Goal: Task Accomplishment & Management: Manage account settings

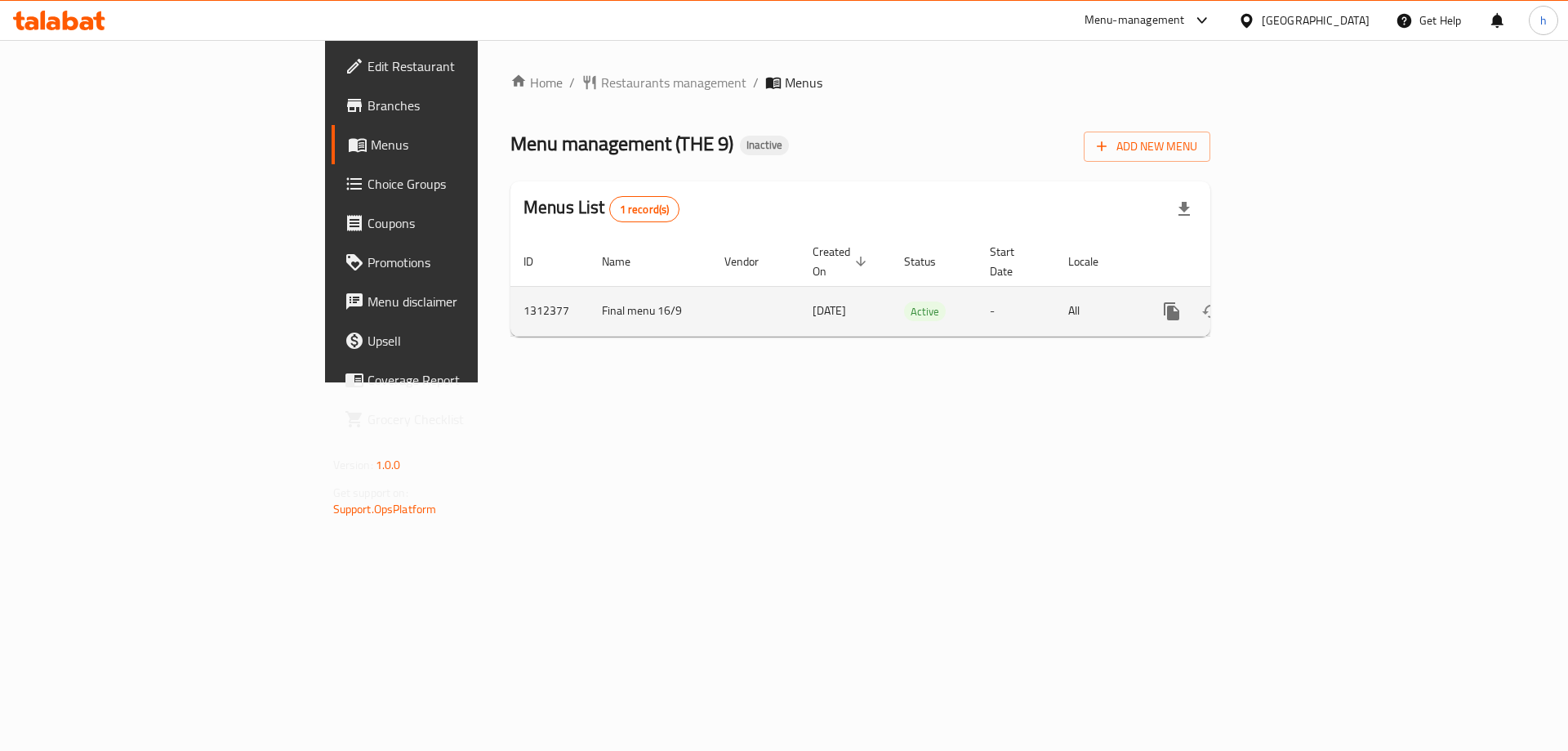
click at [1296, 304] on icon "enhanced table" at bounding box center [1289, 311] width 14 height 14
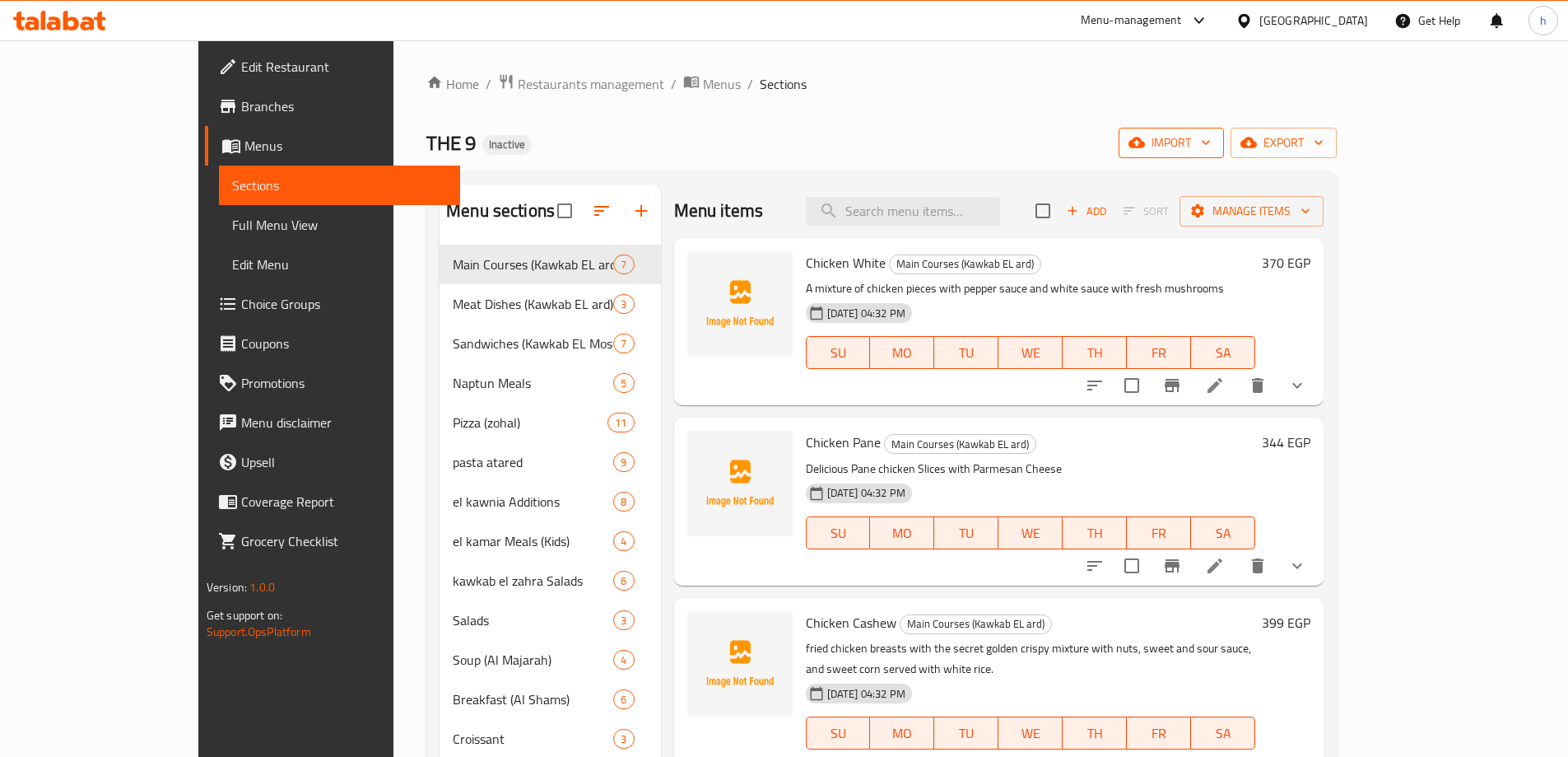
click at [1211, 140] on span "import" at bounding box center [1170, 142] width 79 height 20
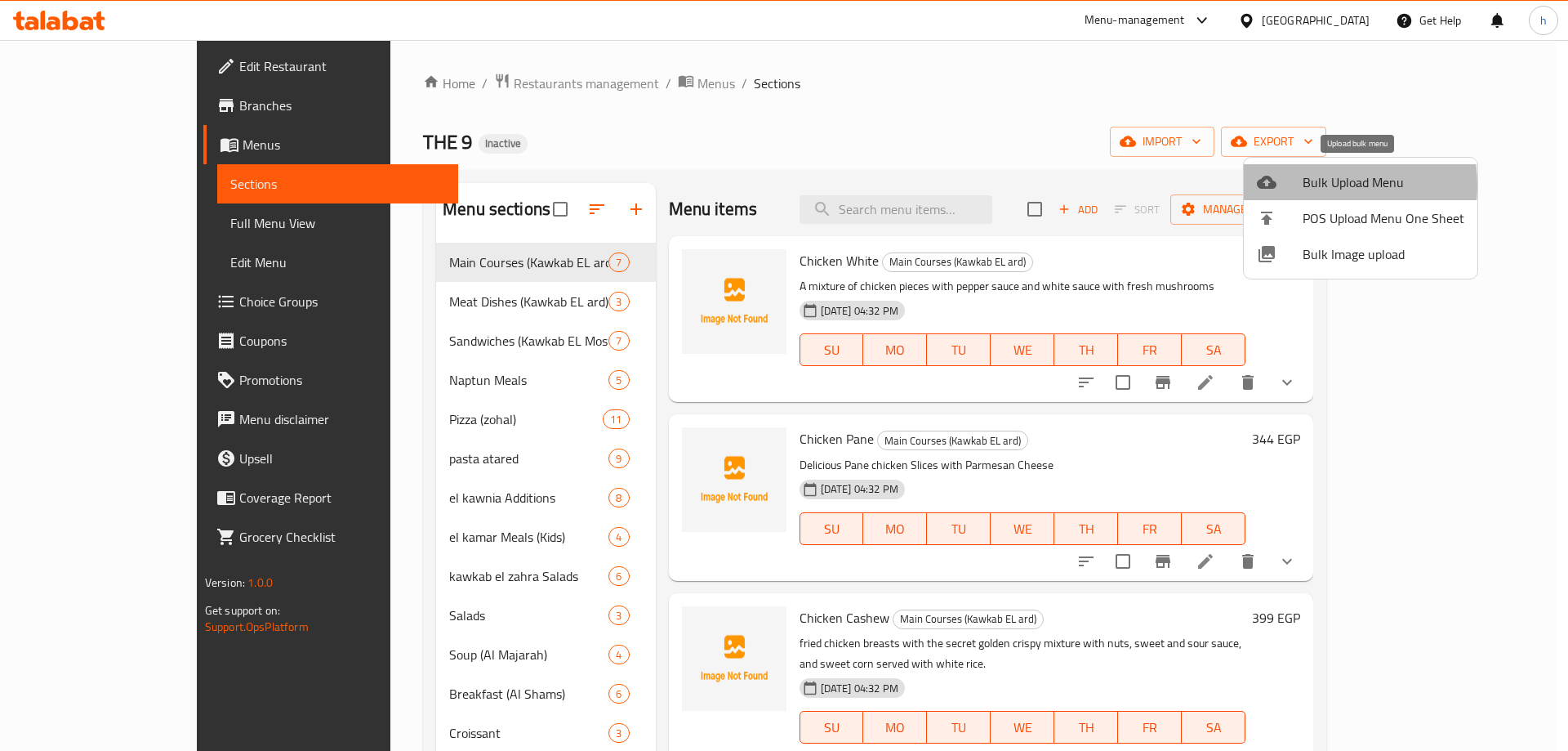
click at [1295, 185] on div at bounding box center [1279, 182] width 46 height 20
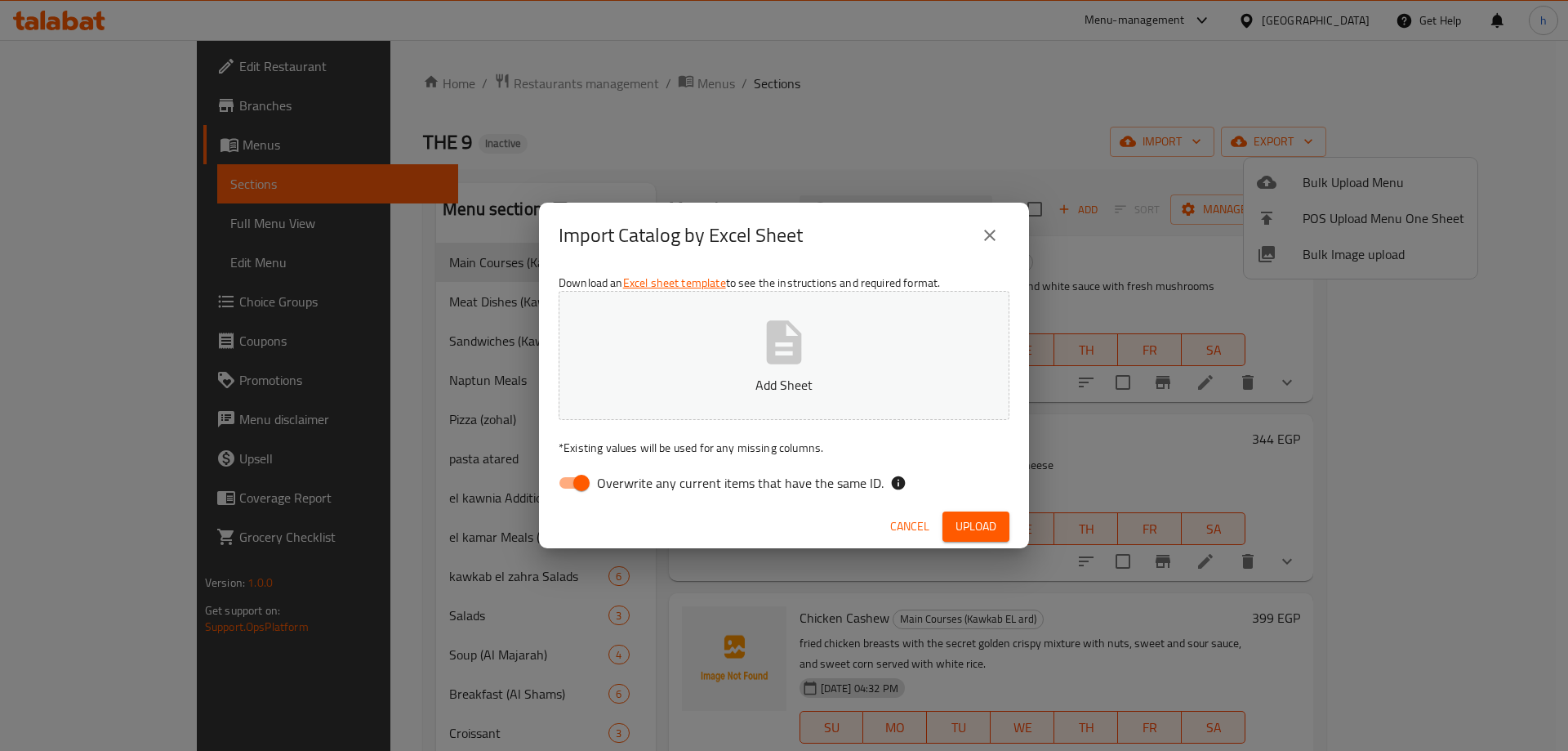
click at [571, 481] on input "Overwrite any current items that have the same ID." at bounding box center [582, 482] width 93 height 31
checkbox input "false"
click at [775, 341] on icon "button" at bounding box center [784, 342] width 35 height 44
click at [1001, 530] on button "Upload" at bounding box center [976, 527] width 67 height 30
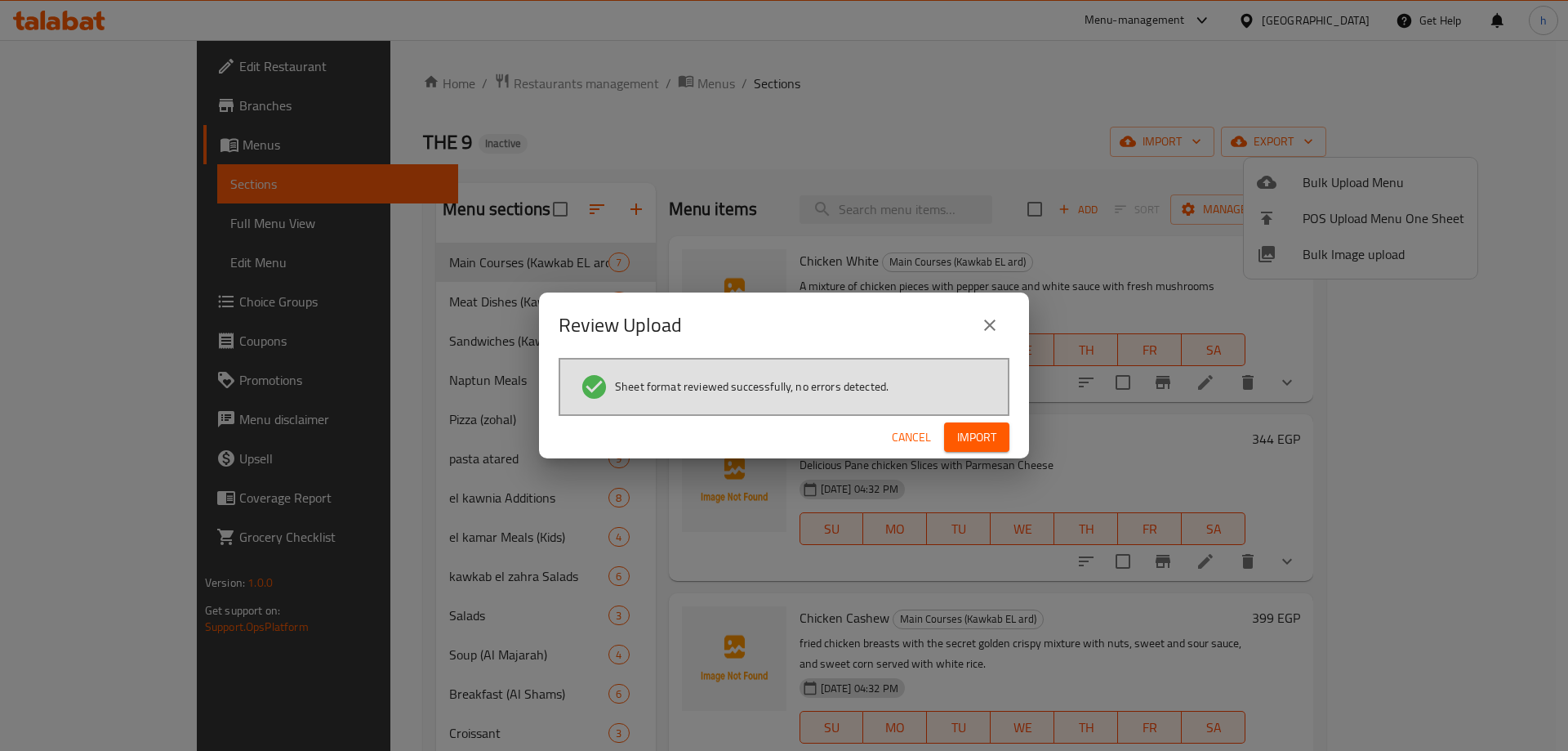
click at [983, 428] on span "Import" at bounding box center [976, 436] width 39 height 20
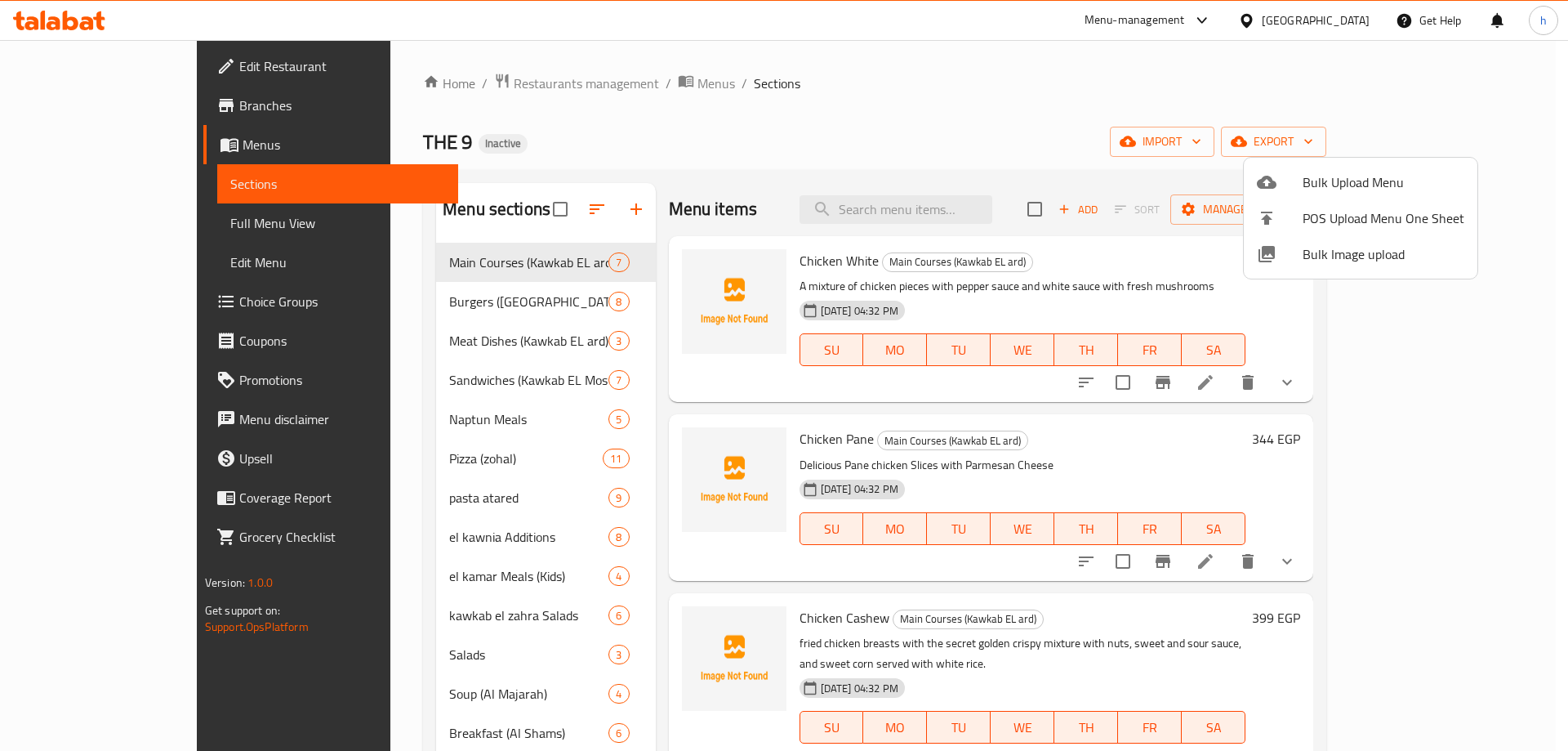
click at [130, 225] on div at bounding box center [784, 376] width 1568 height 751
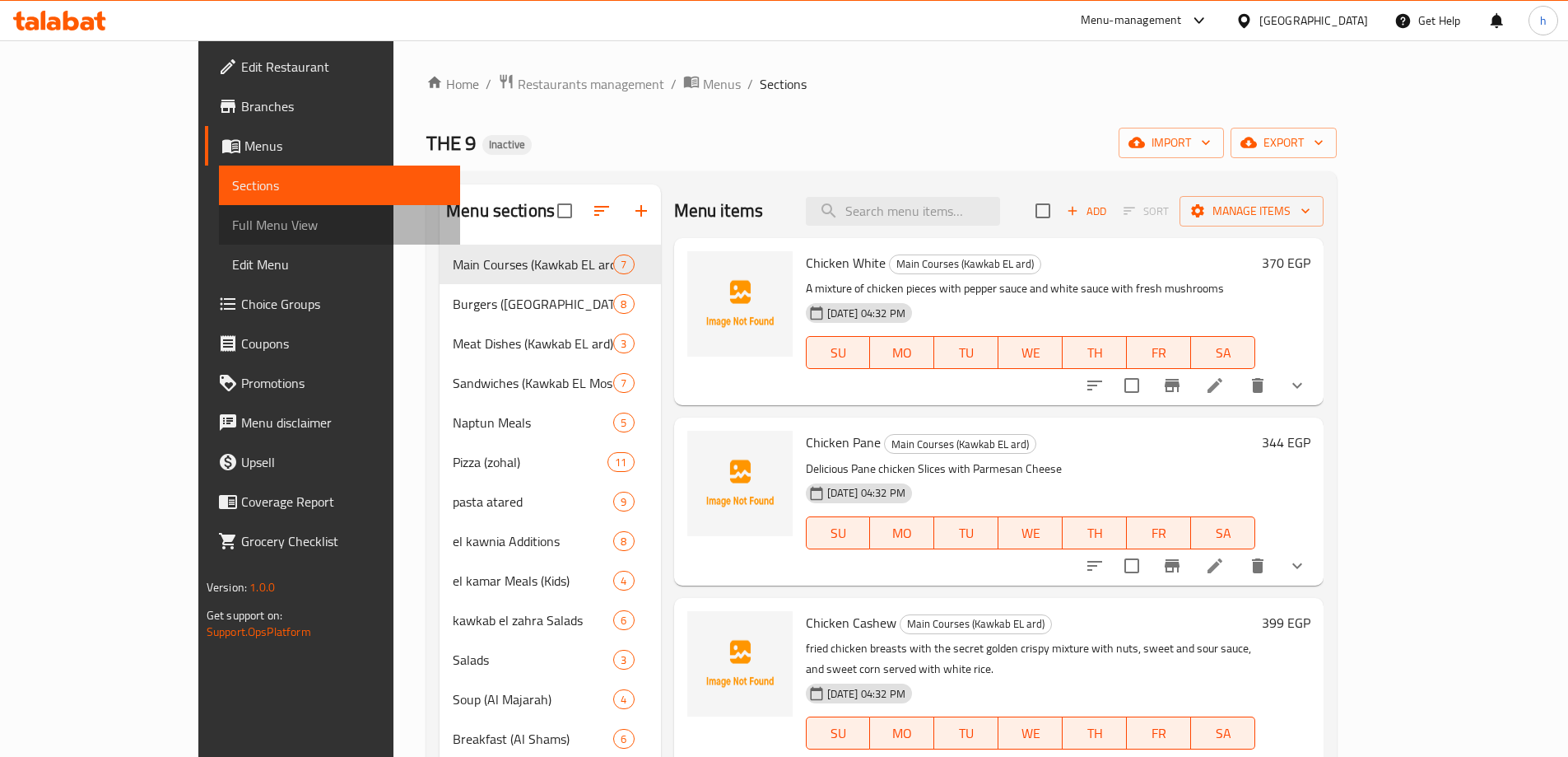
click at [232, 227] on span "Full Menu View" at bounding box center [339, 224] width 215 height 20
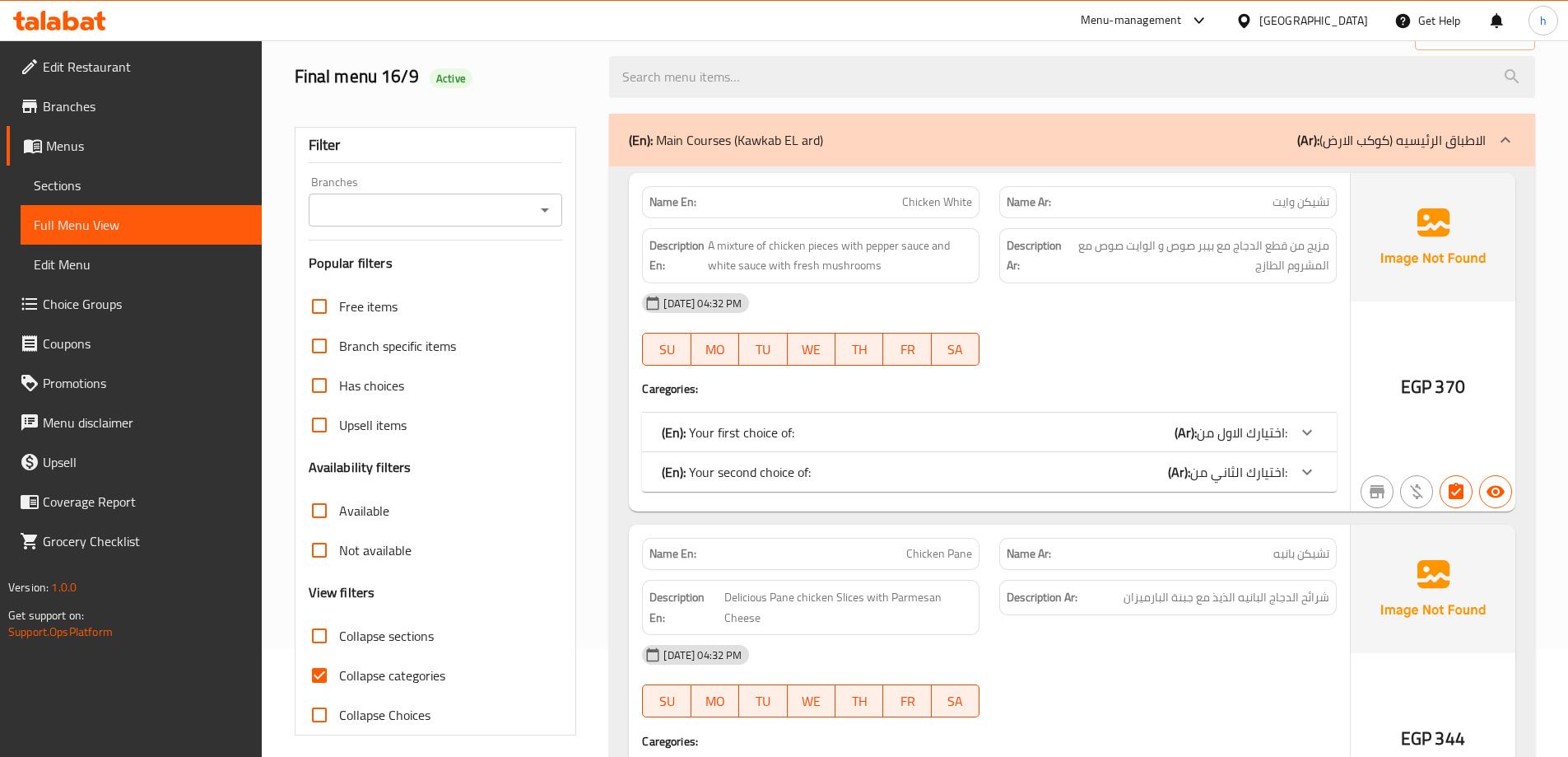
scroll to position [247, 0]
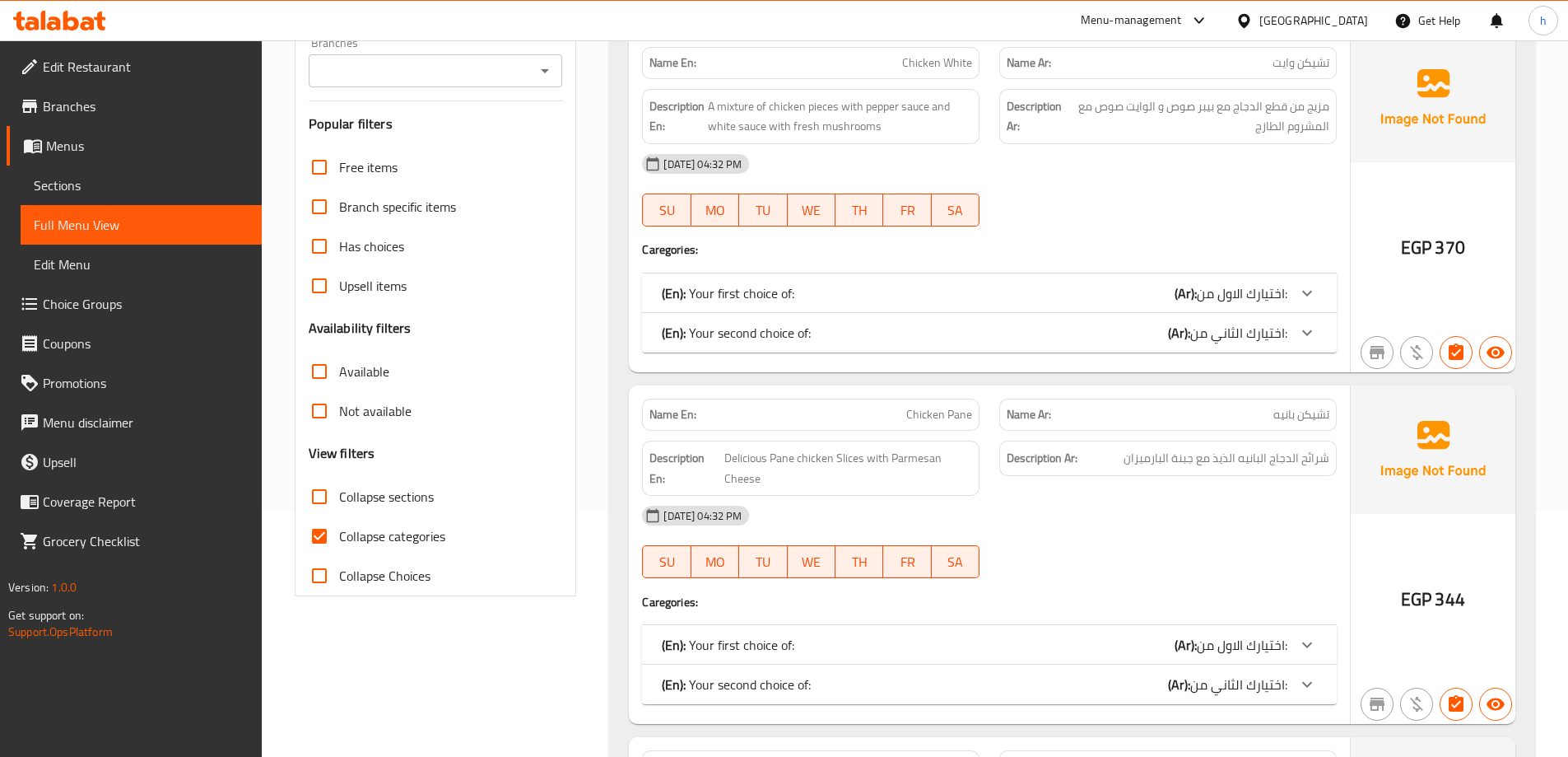
click at [327, 534] on input "Collapse categories" at bounding box center [319, 536] width 39 height 39
checkbox input "false"
click at [330, 494] on input "Collapse sections" at bounding box center [319, 495] width 39 height 39
checkbox input "true"
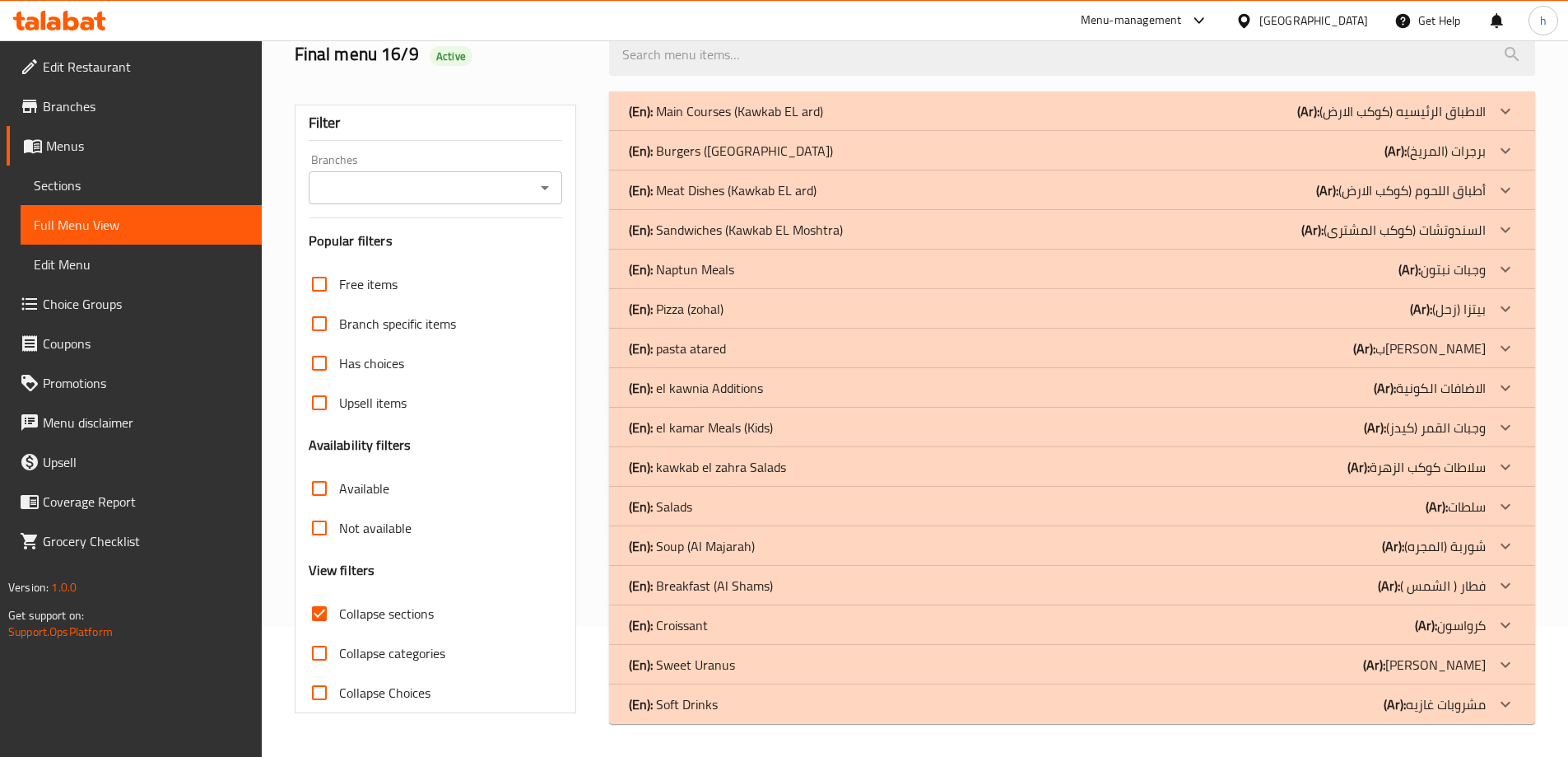
scroll to position [0, 0]
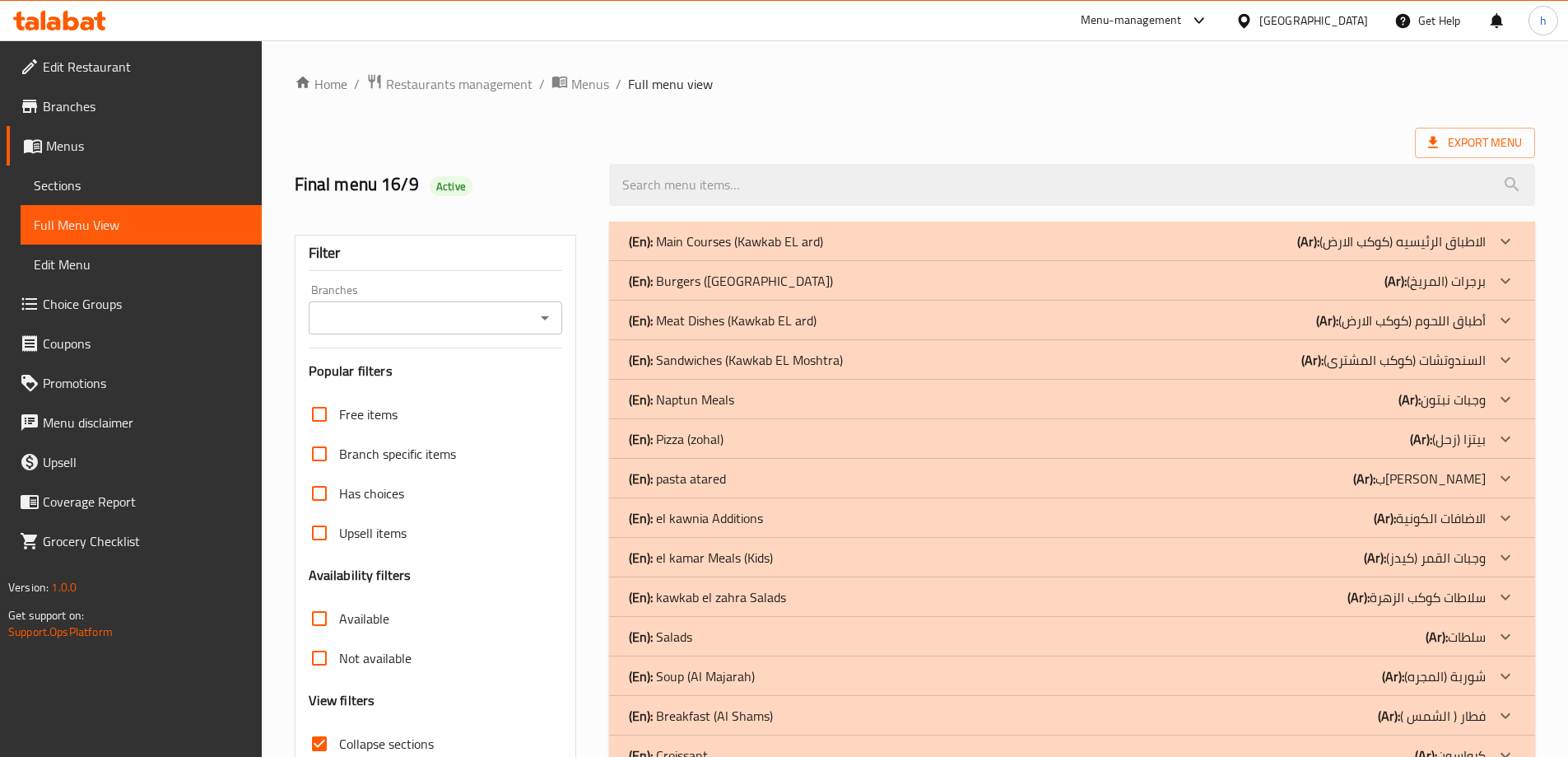
click at [933, 83] on ol "Home / Restaurants management / Menus / Full menu view" at bounding box center [915, 83] width 1240 height 21
click at [1501, 275] on icon at bounding box center [1505, 281] width 20 height 20
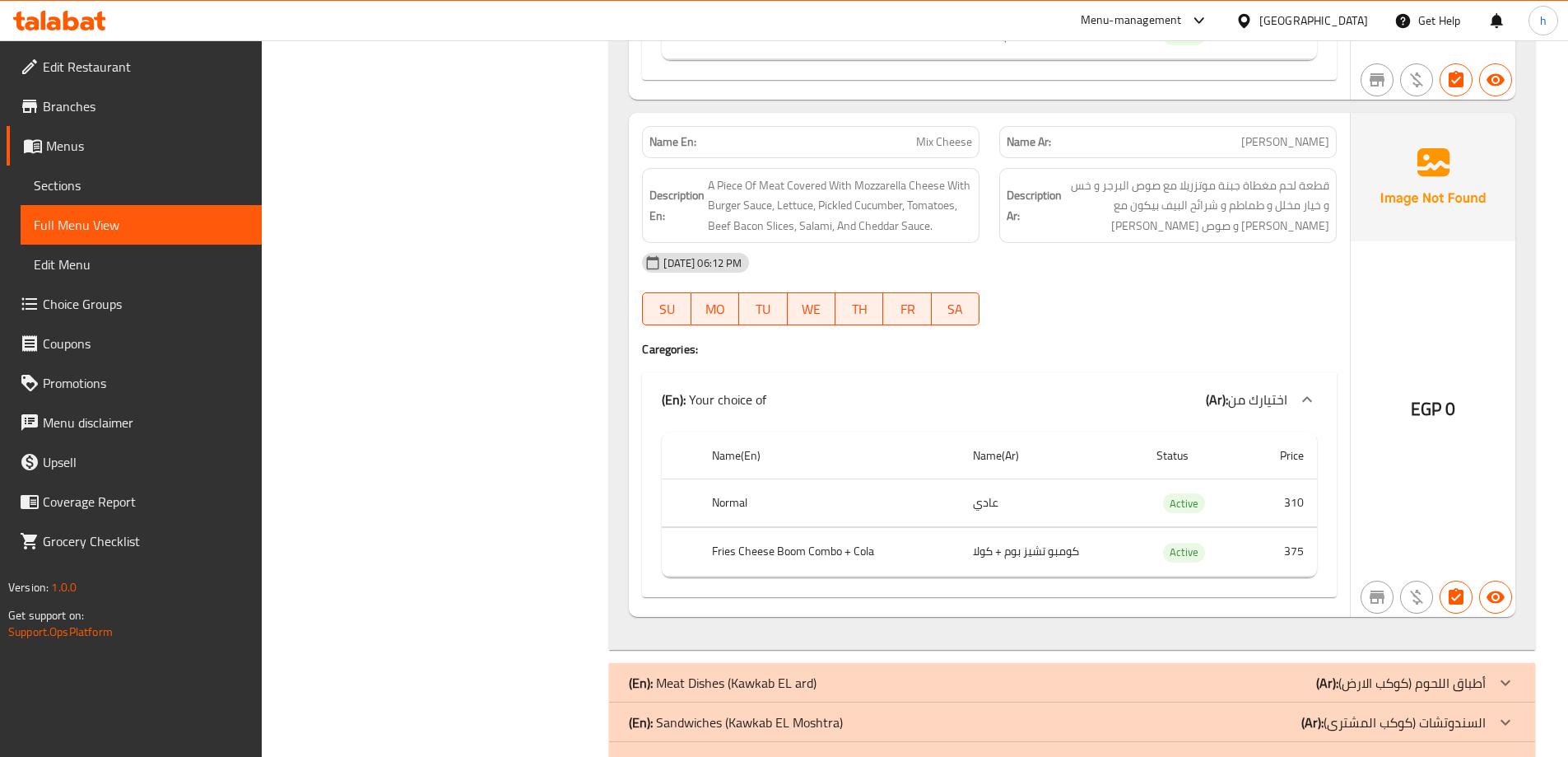
scroll to position [3787, 0]
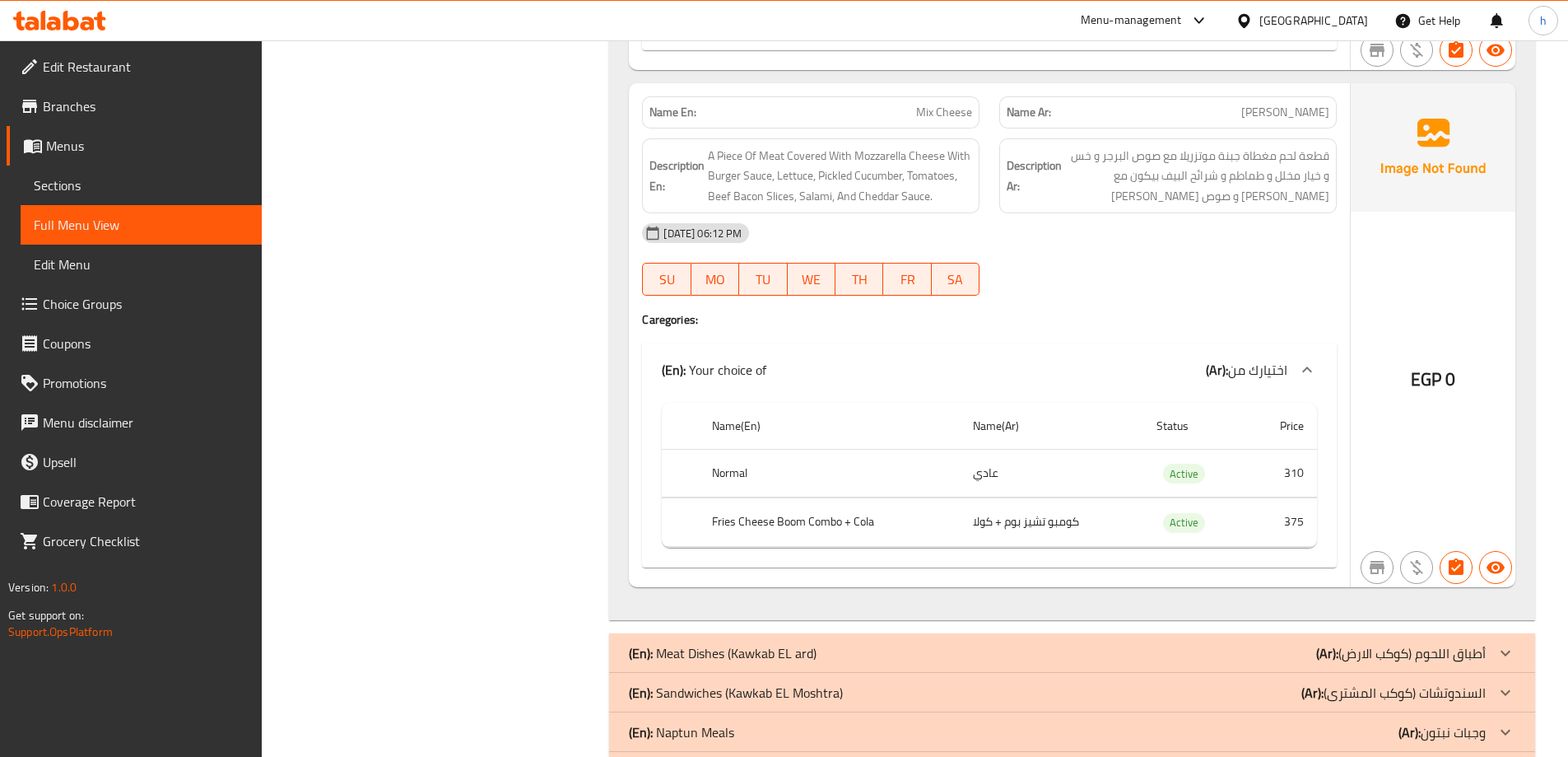
click at [945, 108] on span "Mix Cheese" at bounding box center [943, 112] width 56 height 17
copy span "Mix Cheese"
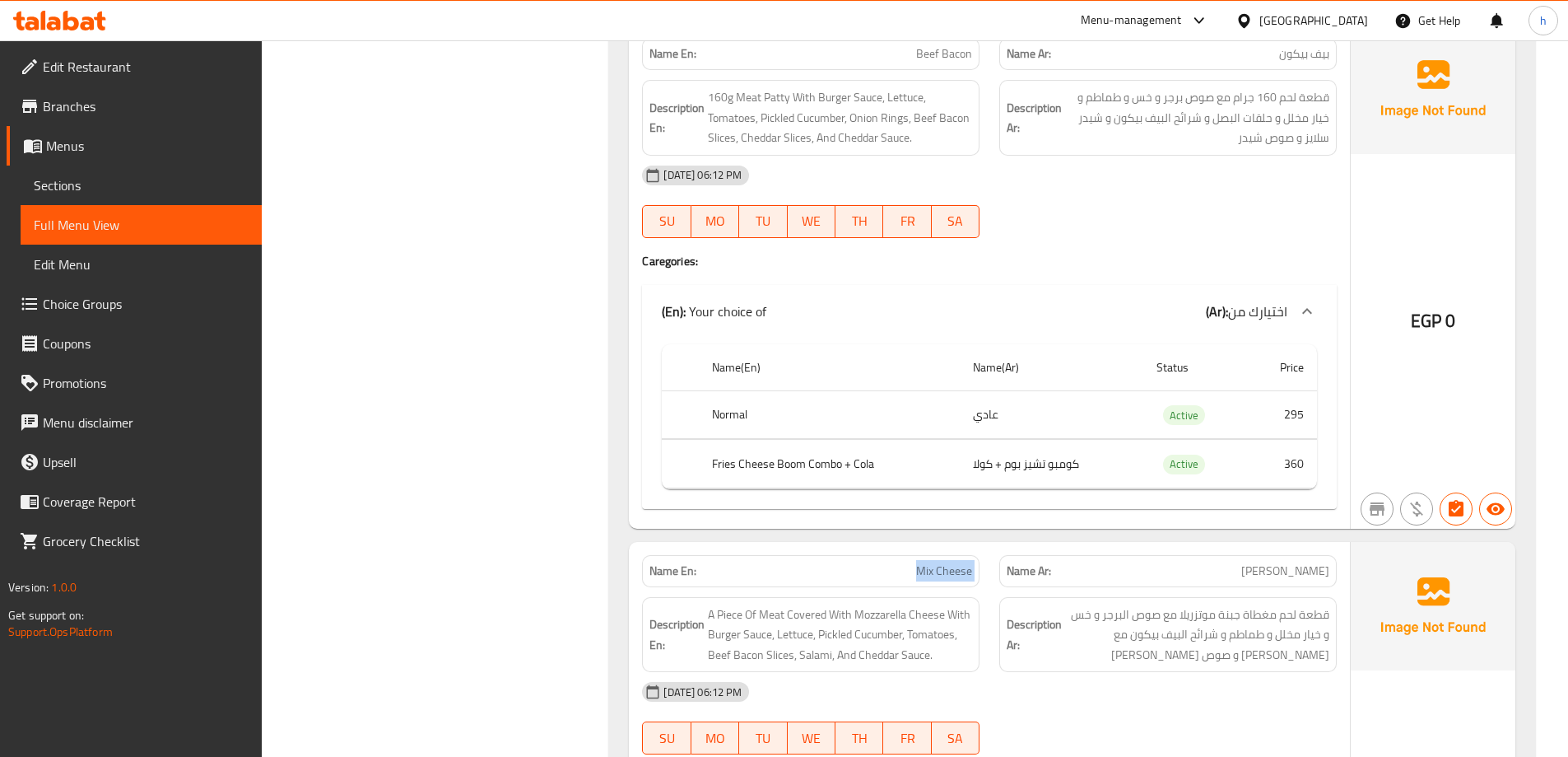
scroll to position [3293, 0]
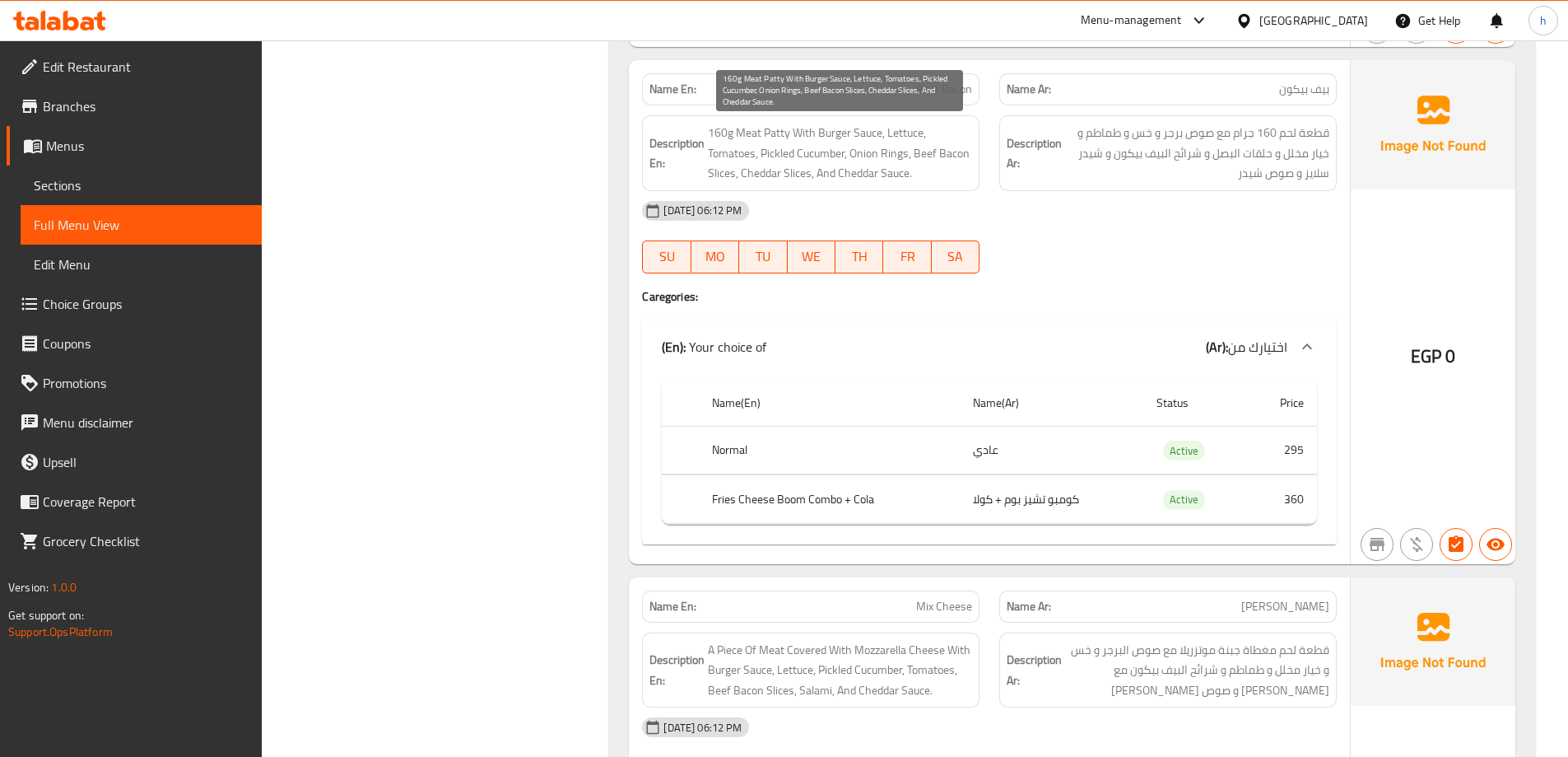
click at [774, 134] on span "160g Meat Patty With Burger Sauce, Lettuce, Tomatoes, Pickled Cucumber, Onion R…" at bounding box center [840, 153] width 264 height 61
copy span "Patty"
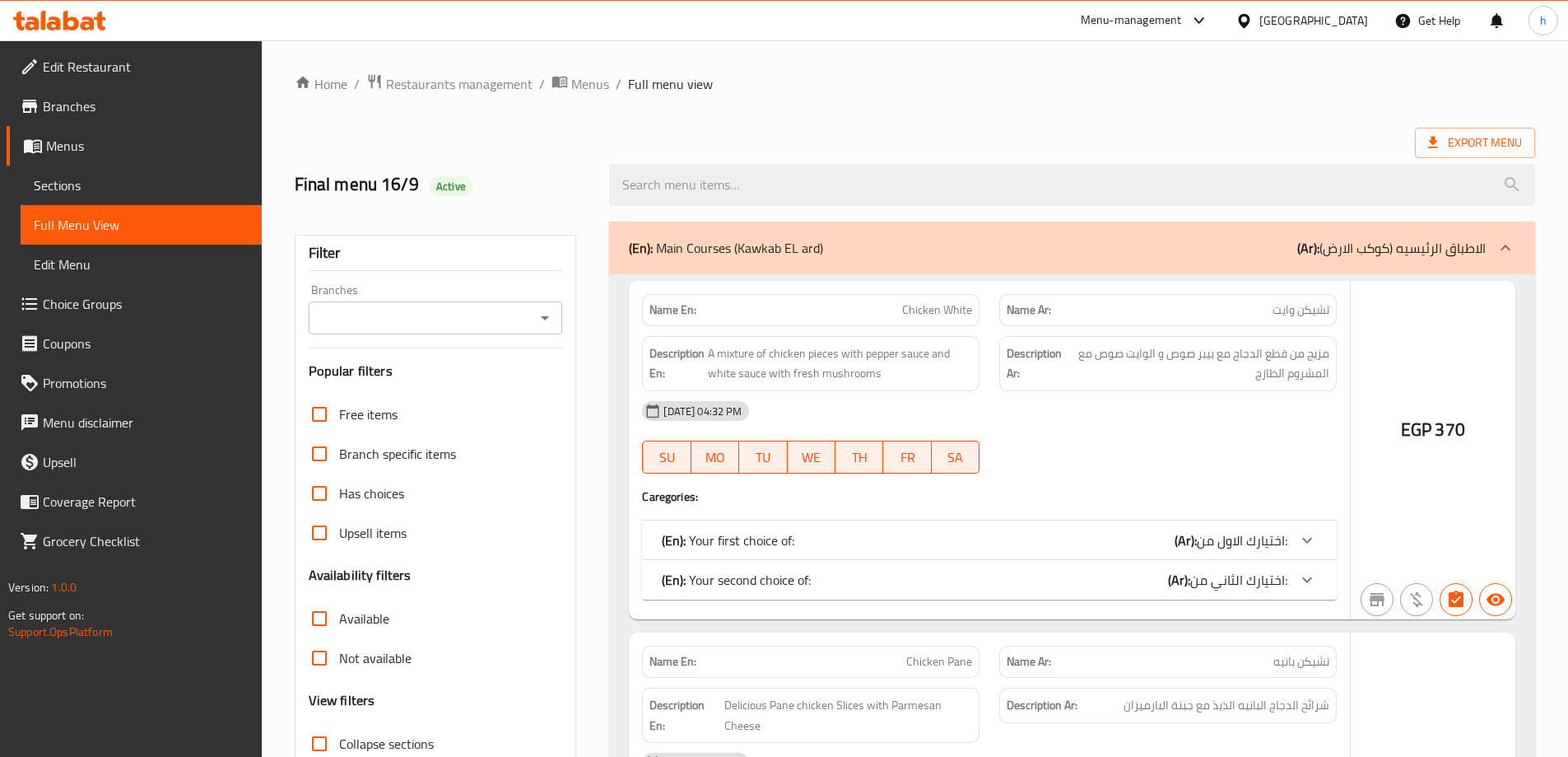
click at [100, 182] on div at bounding box center [784, 378] width 1568 height 757
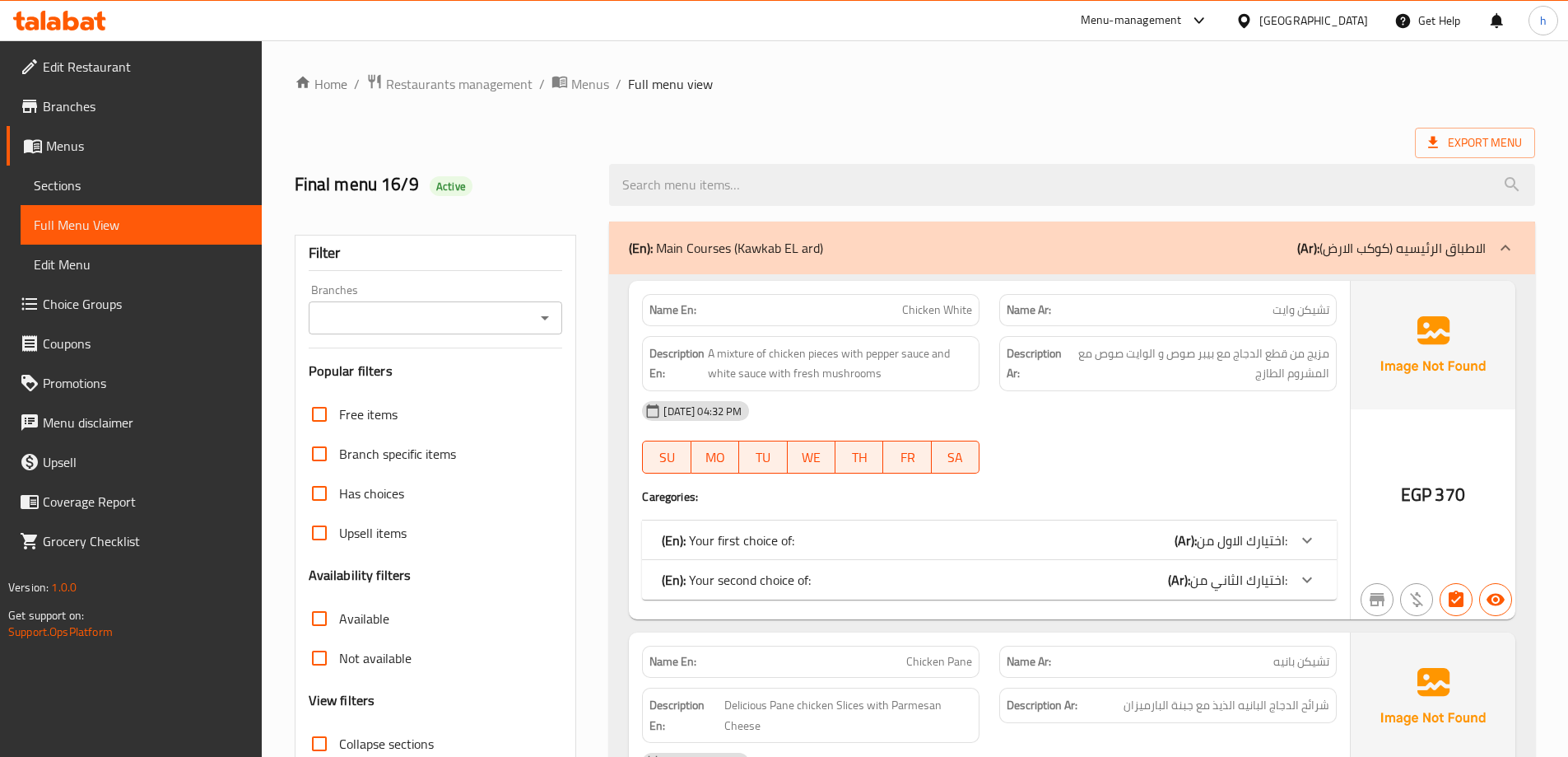
click at [63, 182] on span "Sections" at bounding box center [141, 185] width 215 height 20
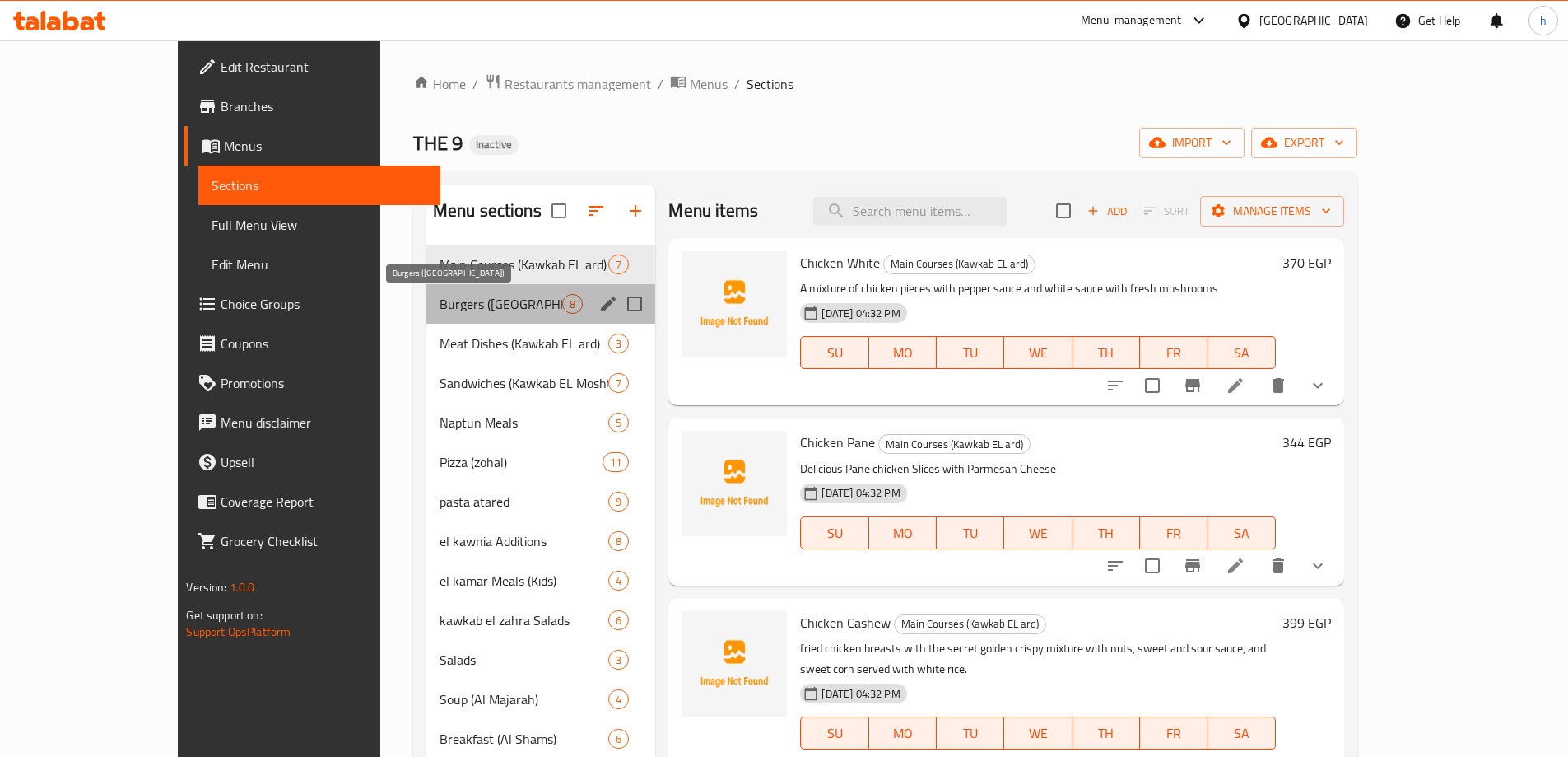
click at [440, 303] on span "Burgers ([GEOGRAPHIC_DATA])" at bounding box center [501, 304] width 124 height 20
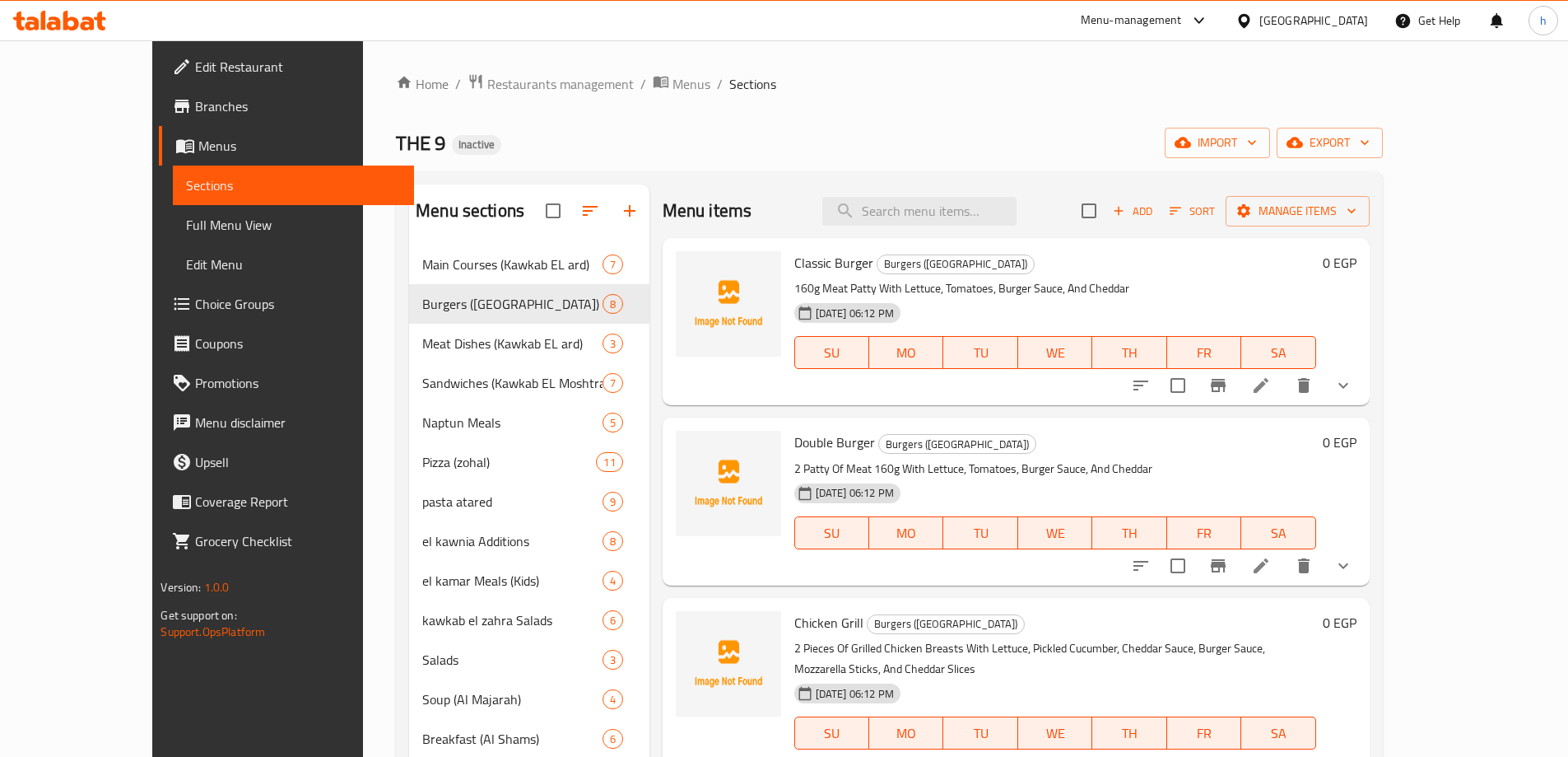
click at [886, 108] on div "Home / Restaurants management / Menus / Sections THE 9 Inactive import export M…" at bounding box center [889, 513] width 987 height 881
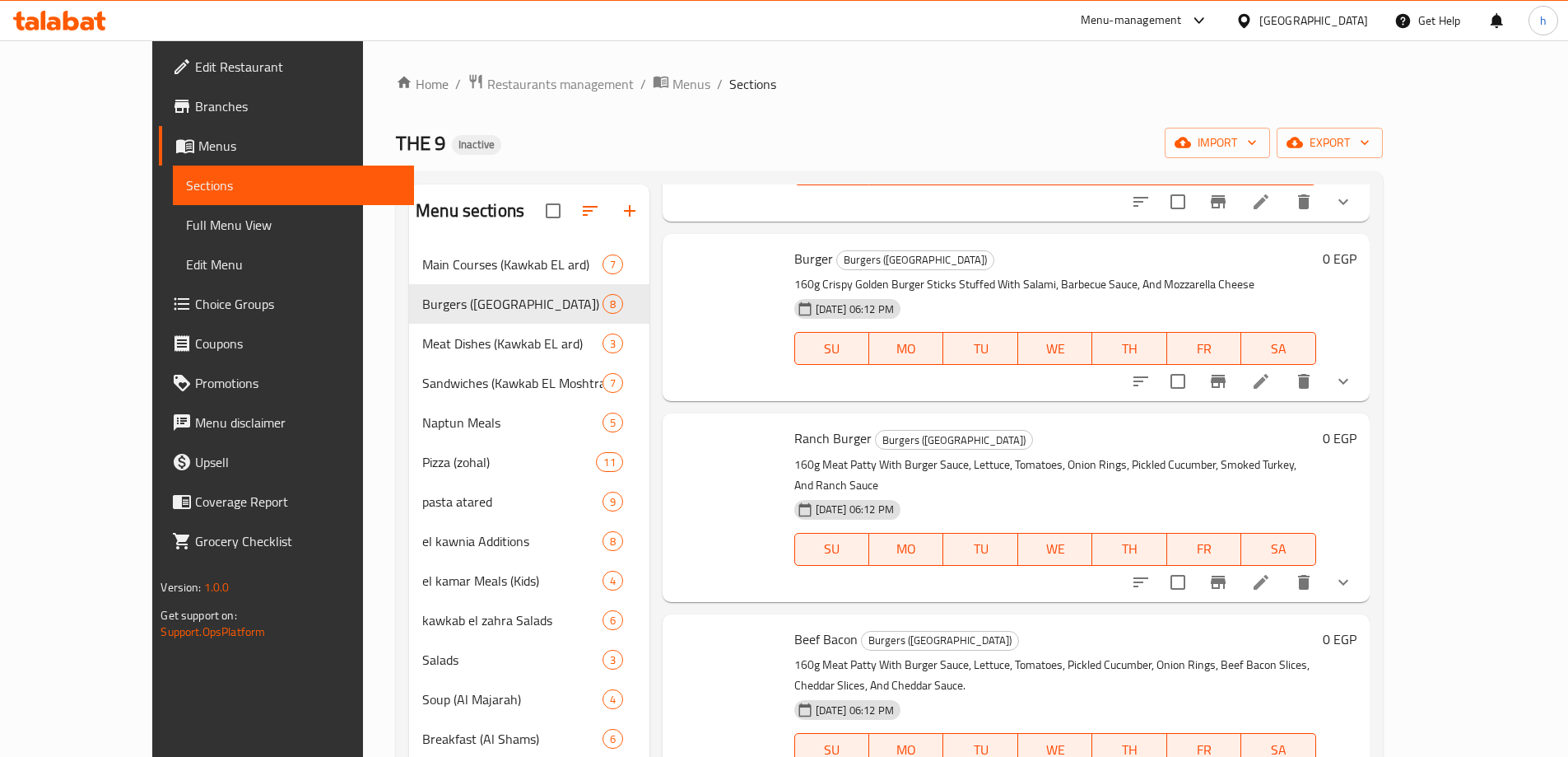
scroll to position [231, 0]
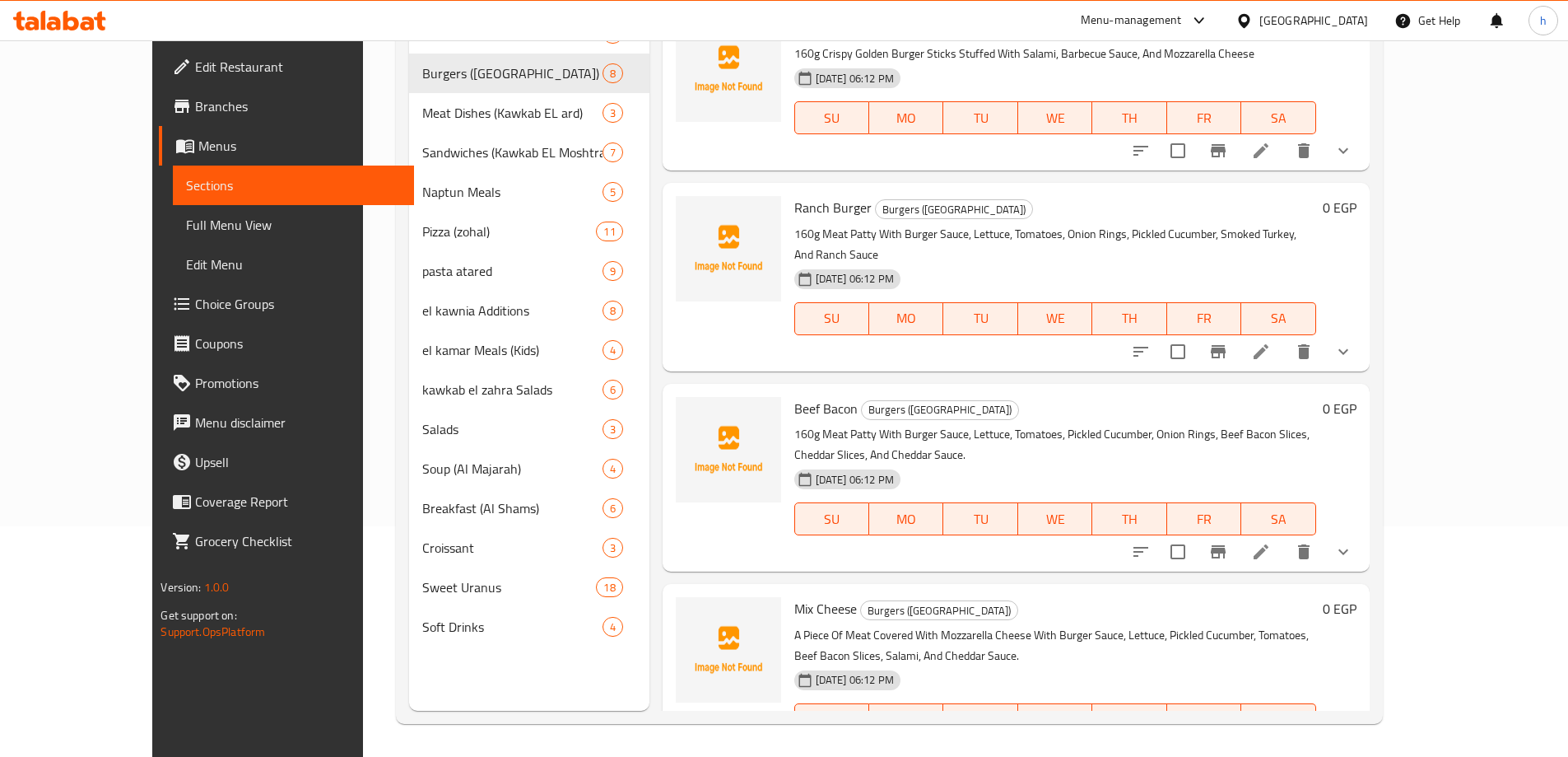
click at [1284, 738] on li at bounding box center [1261, 752] width 46 height 30
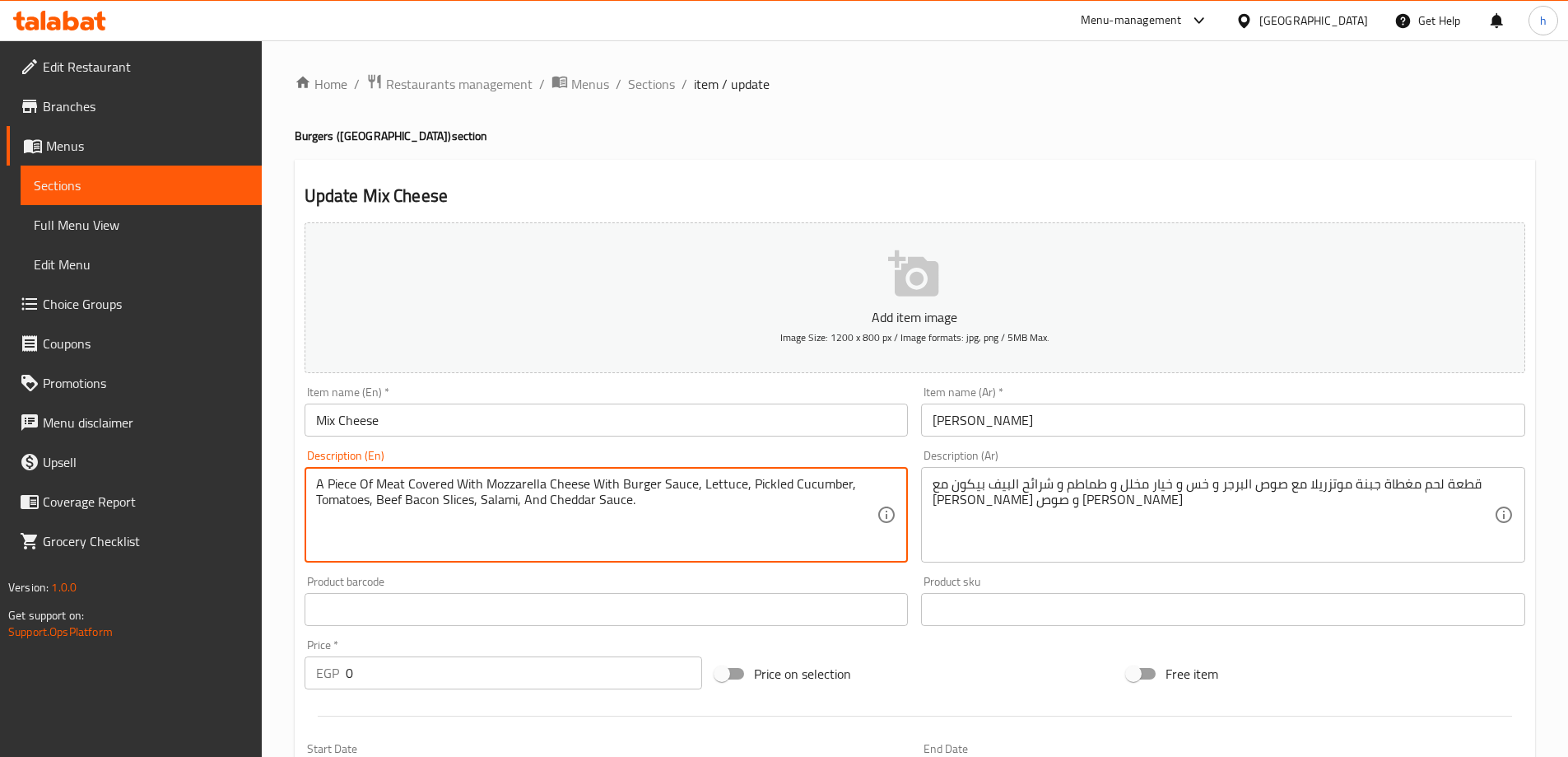
click at [347, 483] on textarea "A Piece Of Meat Covered With Mozzarella Cheese With Burger Sauce, Lettuce, Pick…" at bounding box center [597, 516] width 561 height 79
paste textarea "atty"
type textarea "A [PERSON_NAME] Of Meat Covered With Mozzarella Cheese With Burger Sauce, Lettu…"
click at [600, 172] on div "Update Mix Cheese Add item image Image Size: 1200 x 800 px / Image formats: jpg…" at bounding box center [915, 657] width 1240 height 995
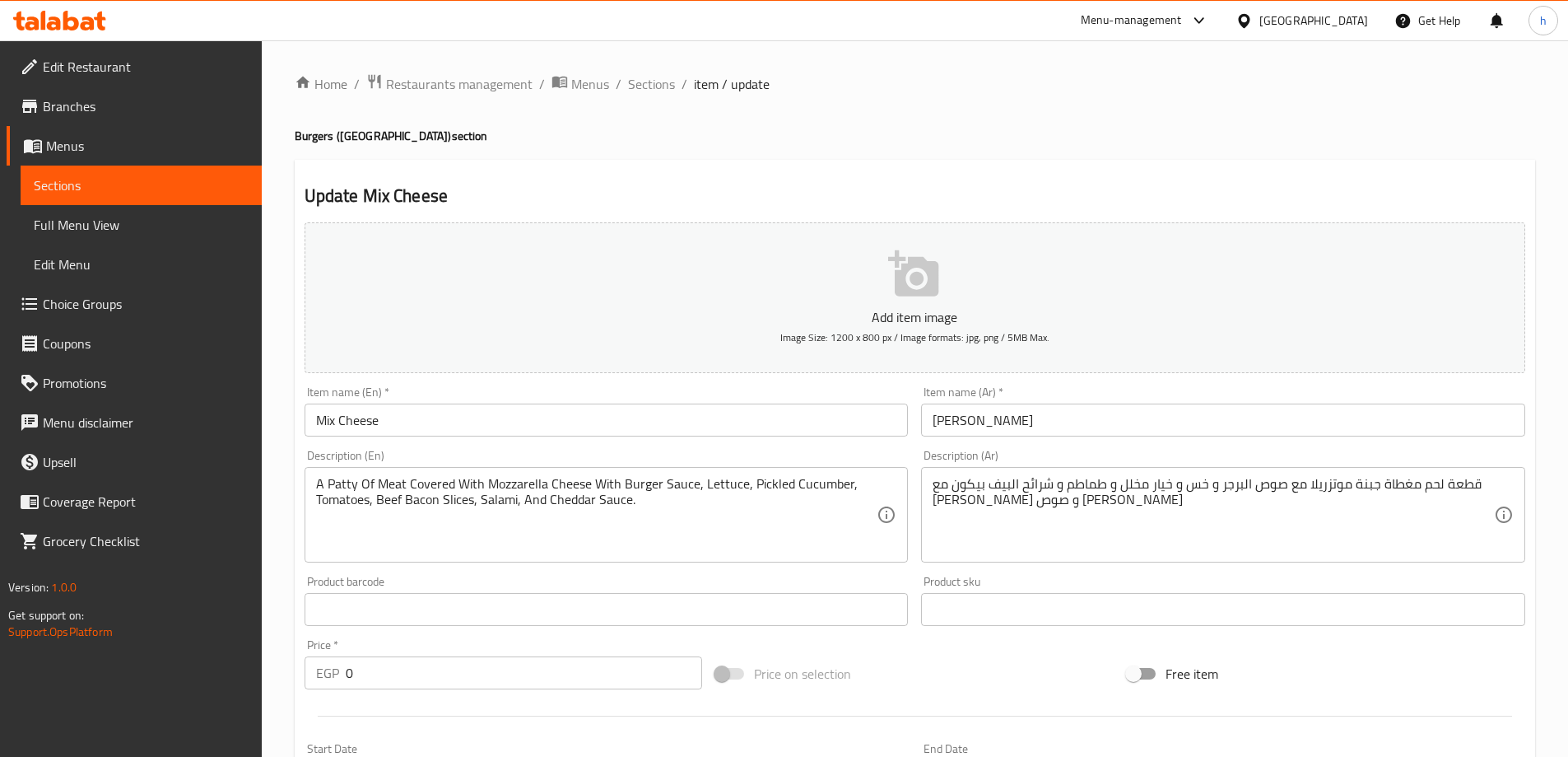
click at [784, 150] on div "Home / Restaurants management / Menus / Sections / item / update Burgers (Mars)…" at bounding box center [915, 620] width 1240 height 1094
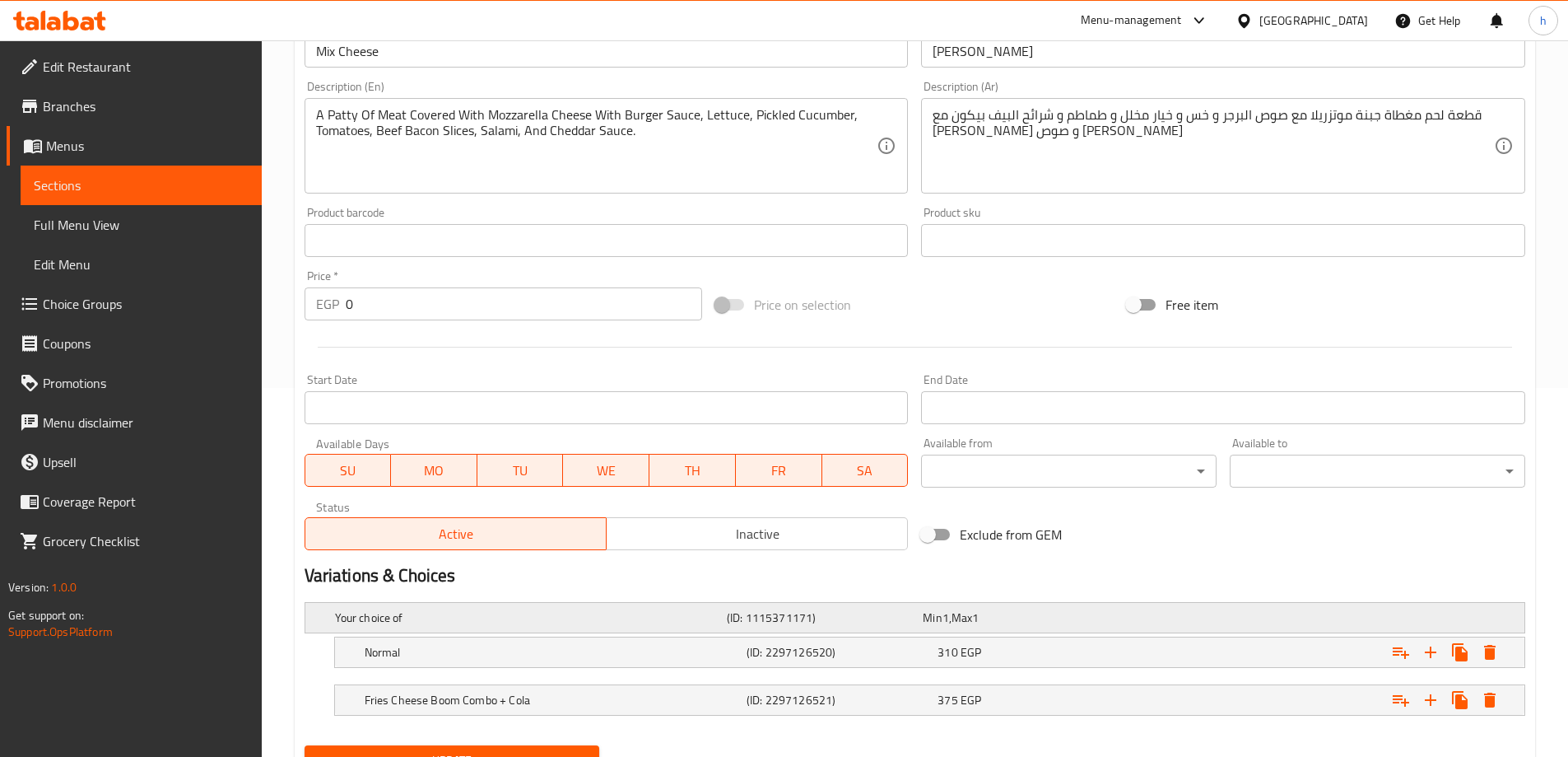
scroll to position [444, 0]
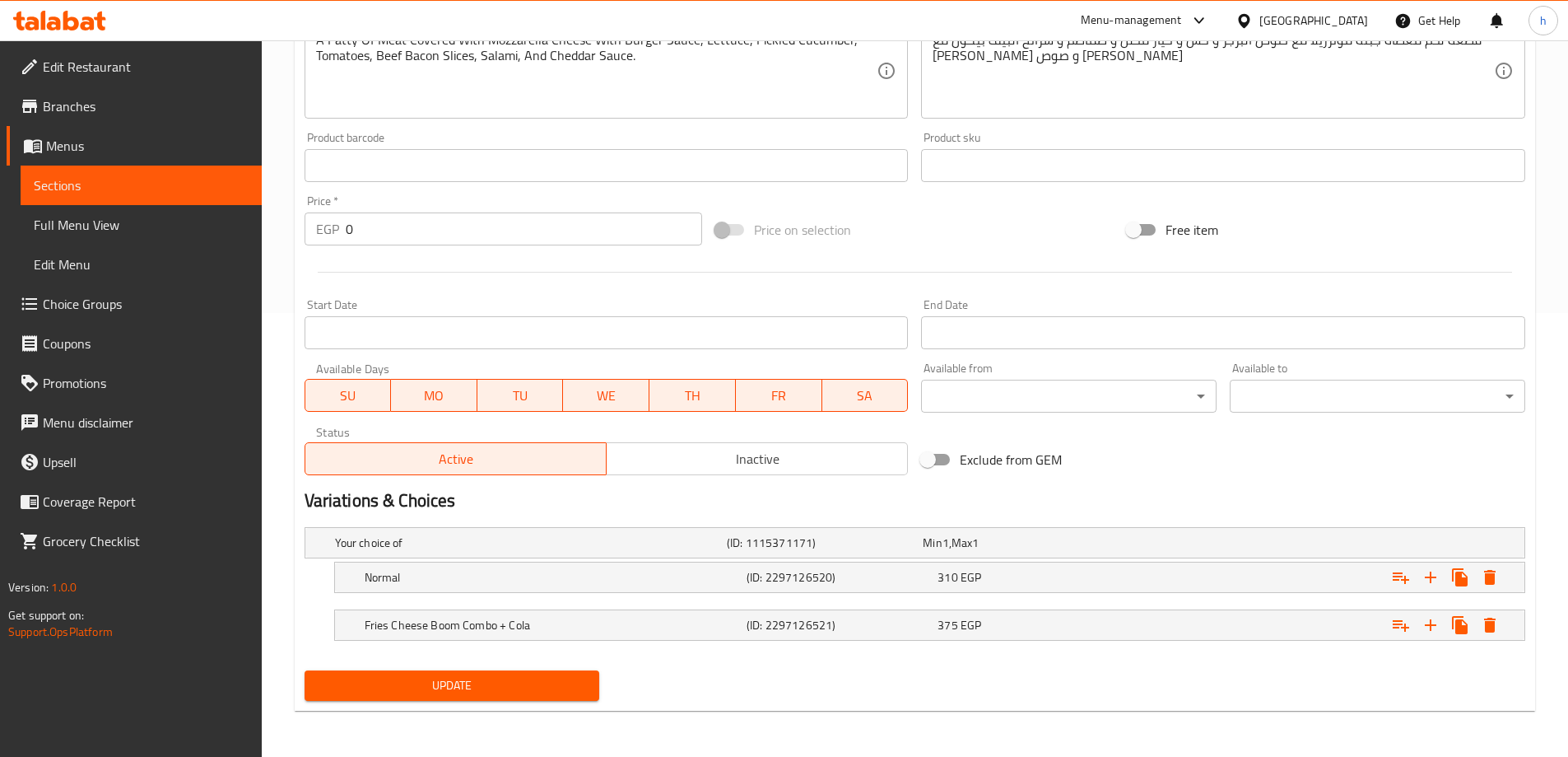
click at [467, 674] on button "Update" at bounding box center [452, 685] width 295 height 31
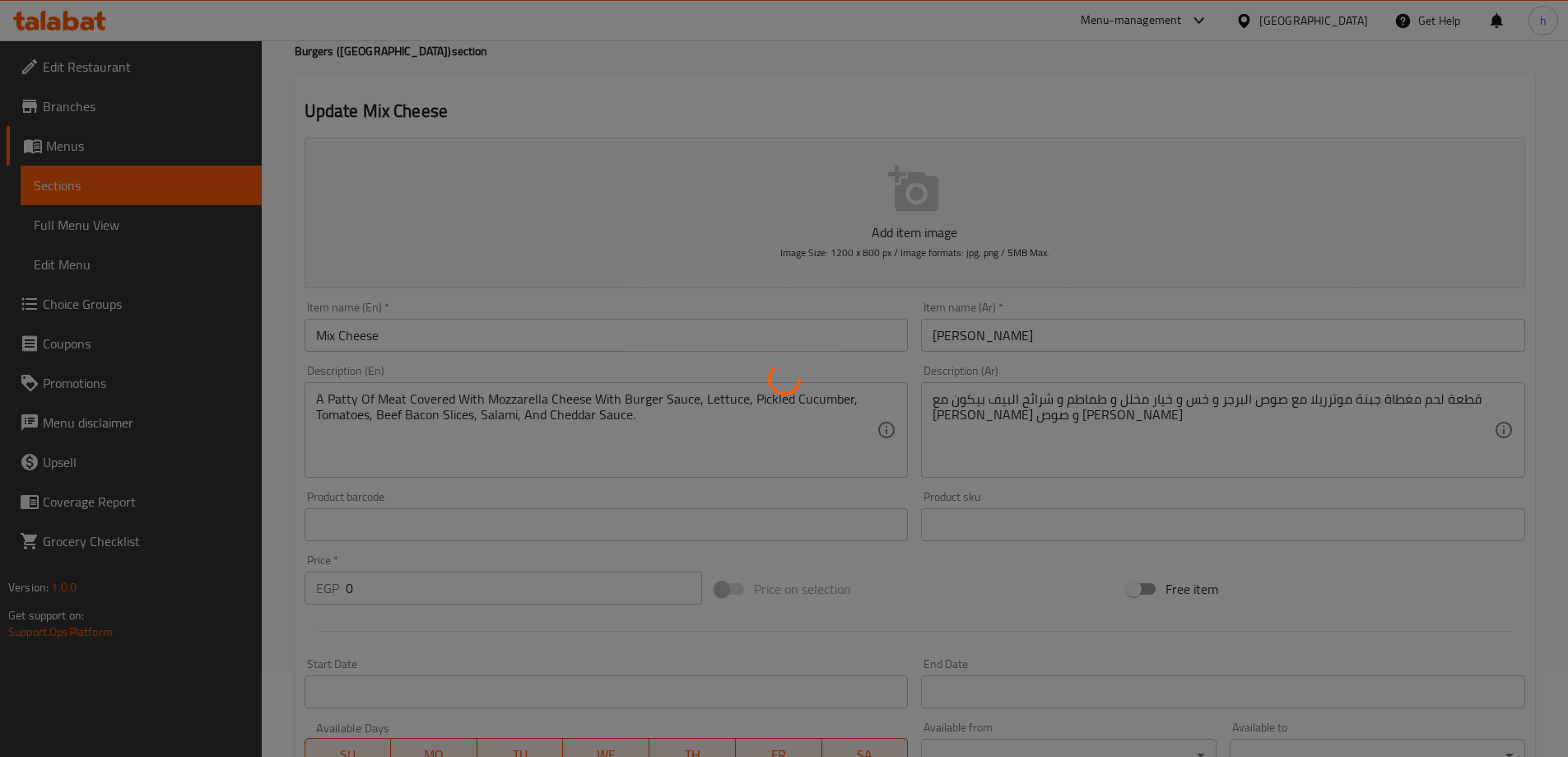
scroll to position [0, 0]
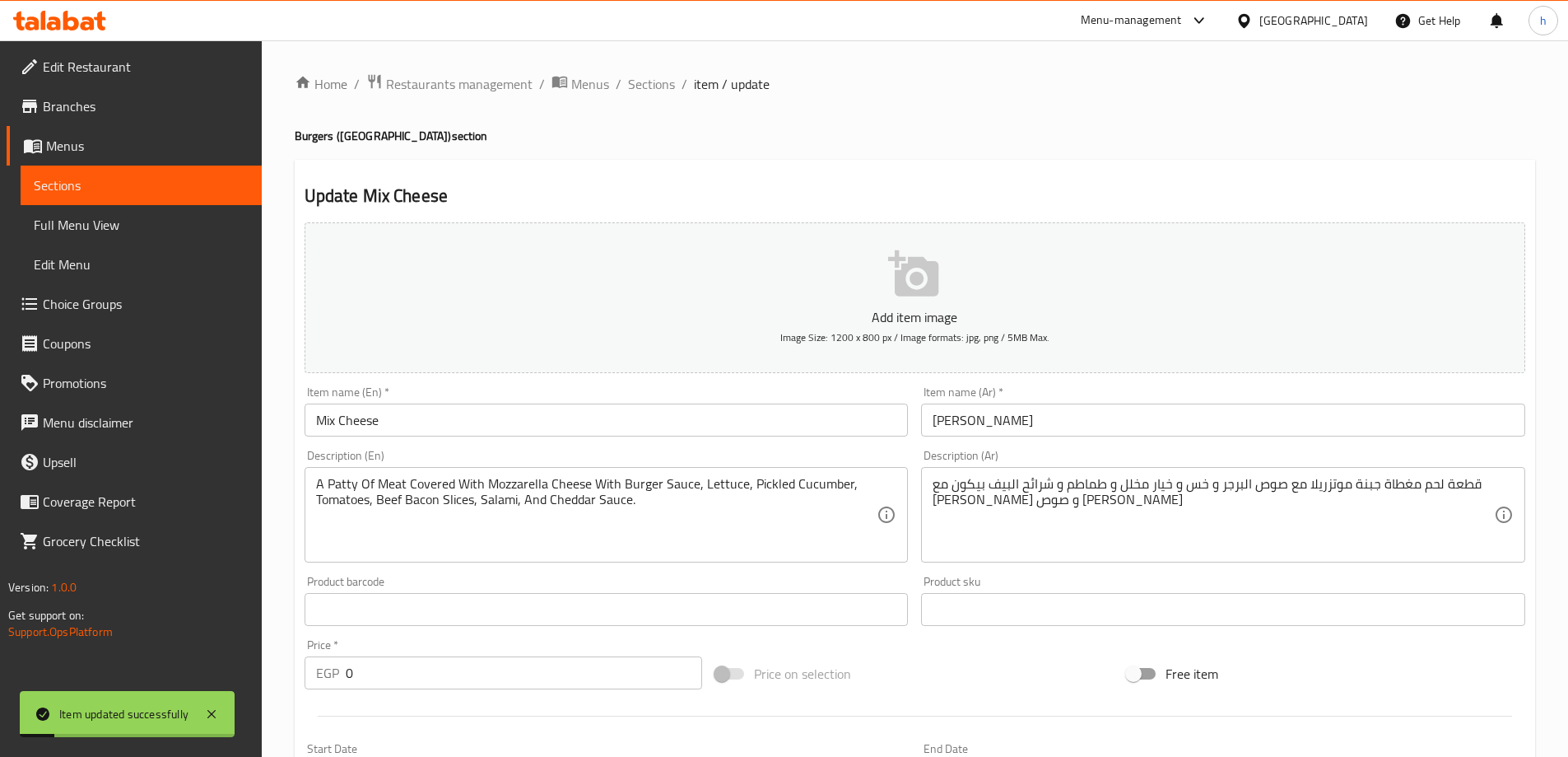
click at [138, 180] on span "Sections" at bounding box center [141, 185] width 215 height 20
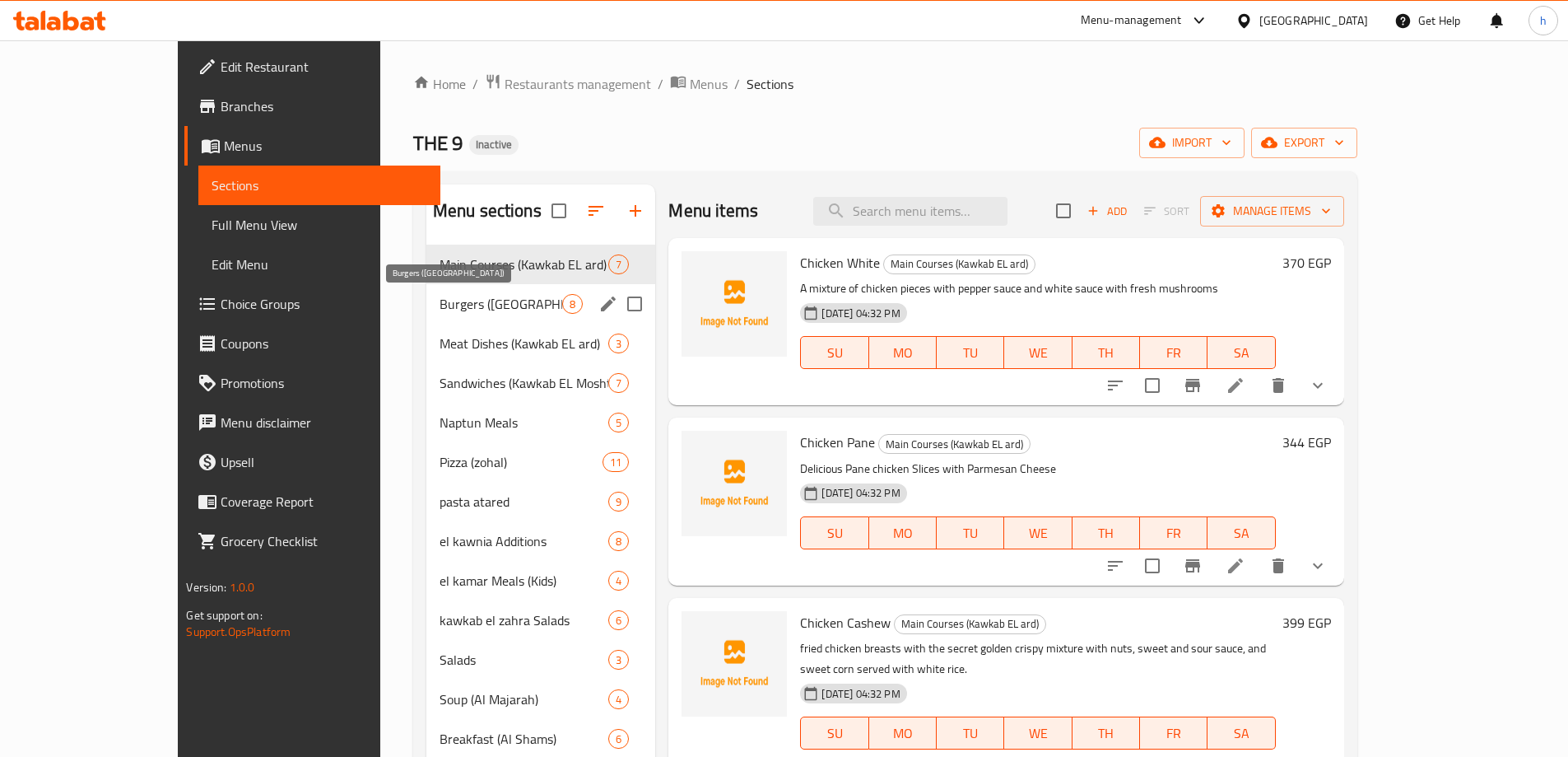
click at [440, 301] on span "Burgers (Mars)" at bounding box center [501, 304] width 124 height 20
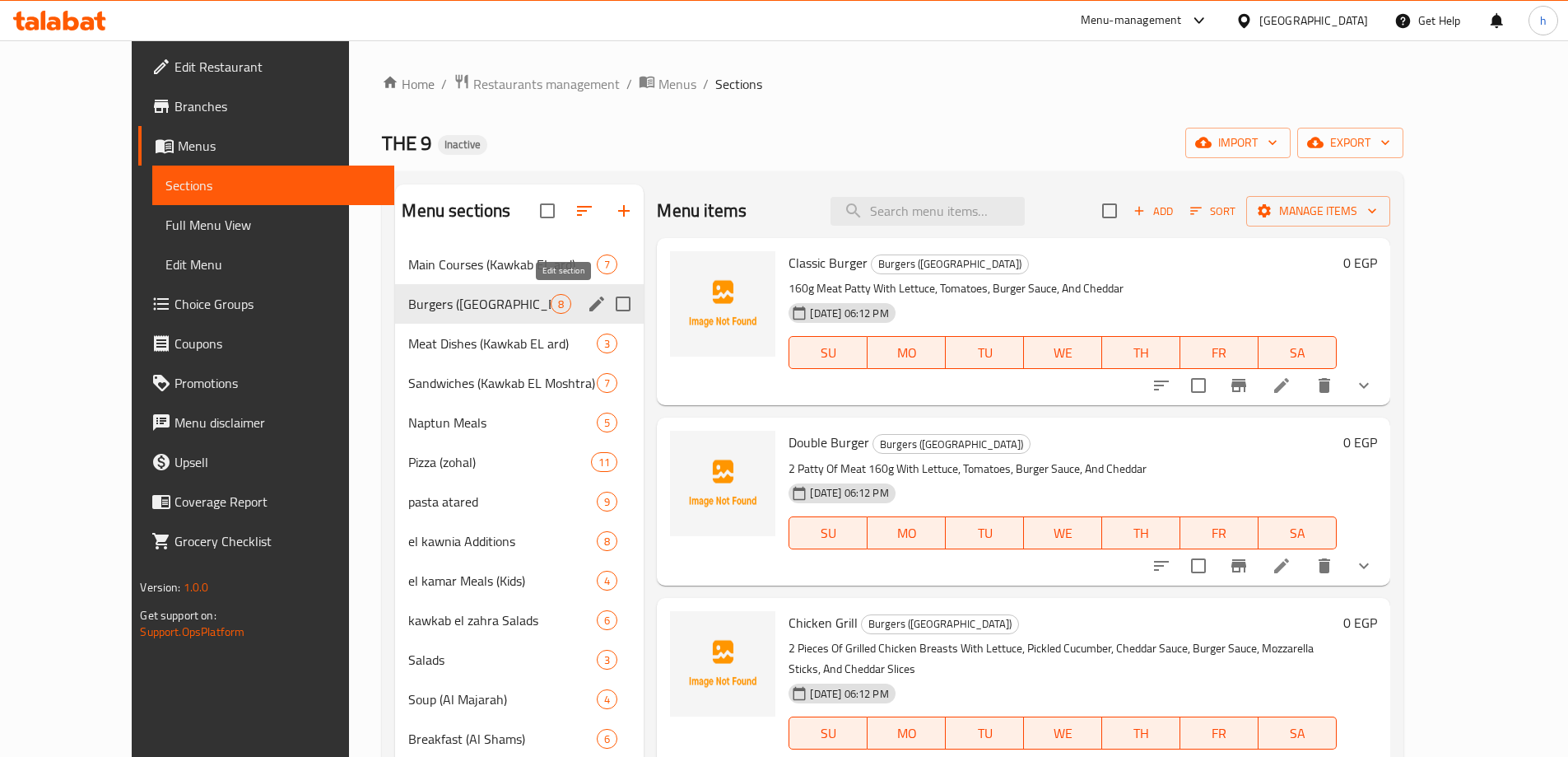
click at [587, 310] on icon "edit" at bounding box center [597, 304] width 20 height 20
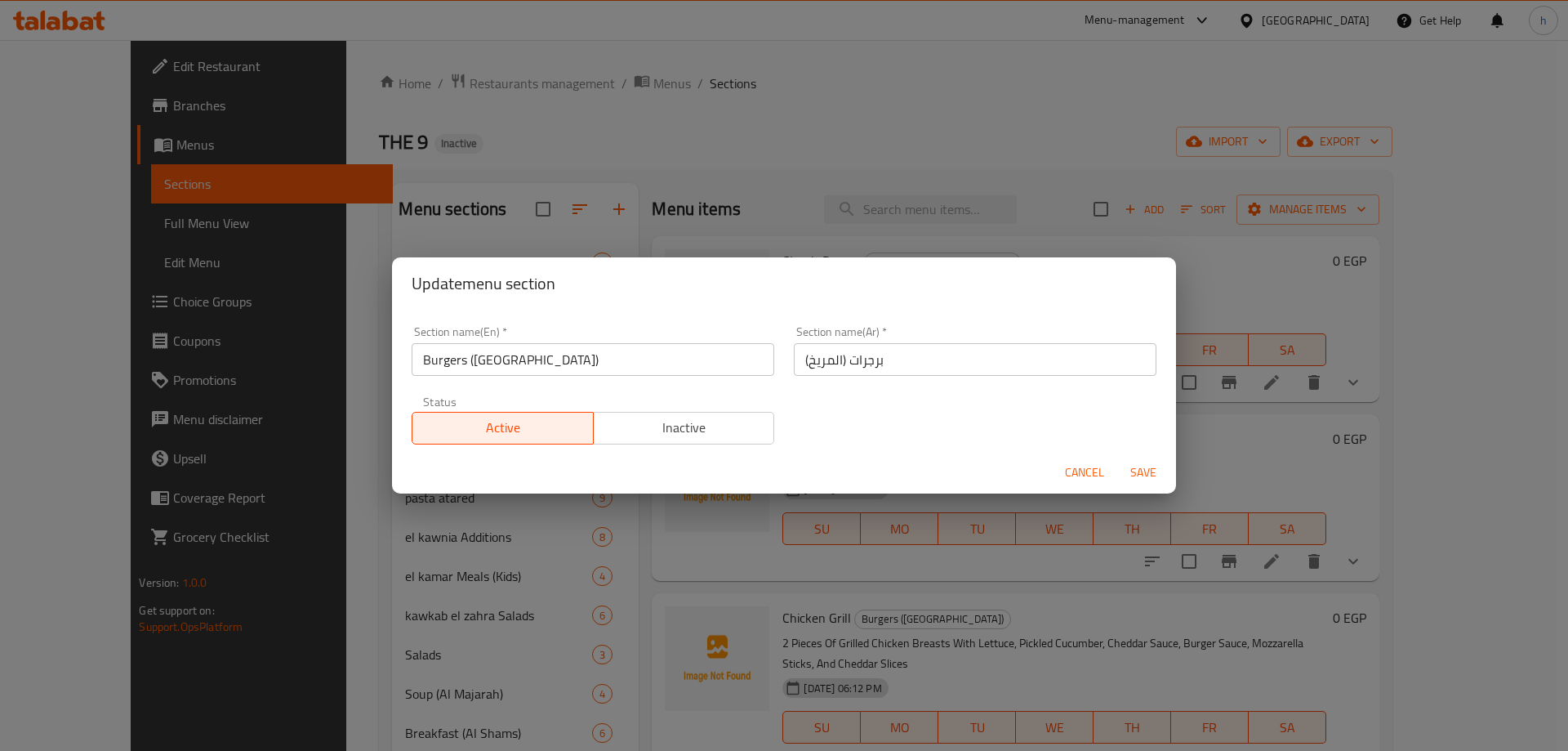
click at [828, 365] on input "برجرات (المريخ)" at bounding box center [974, 359] width 362 height 32
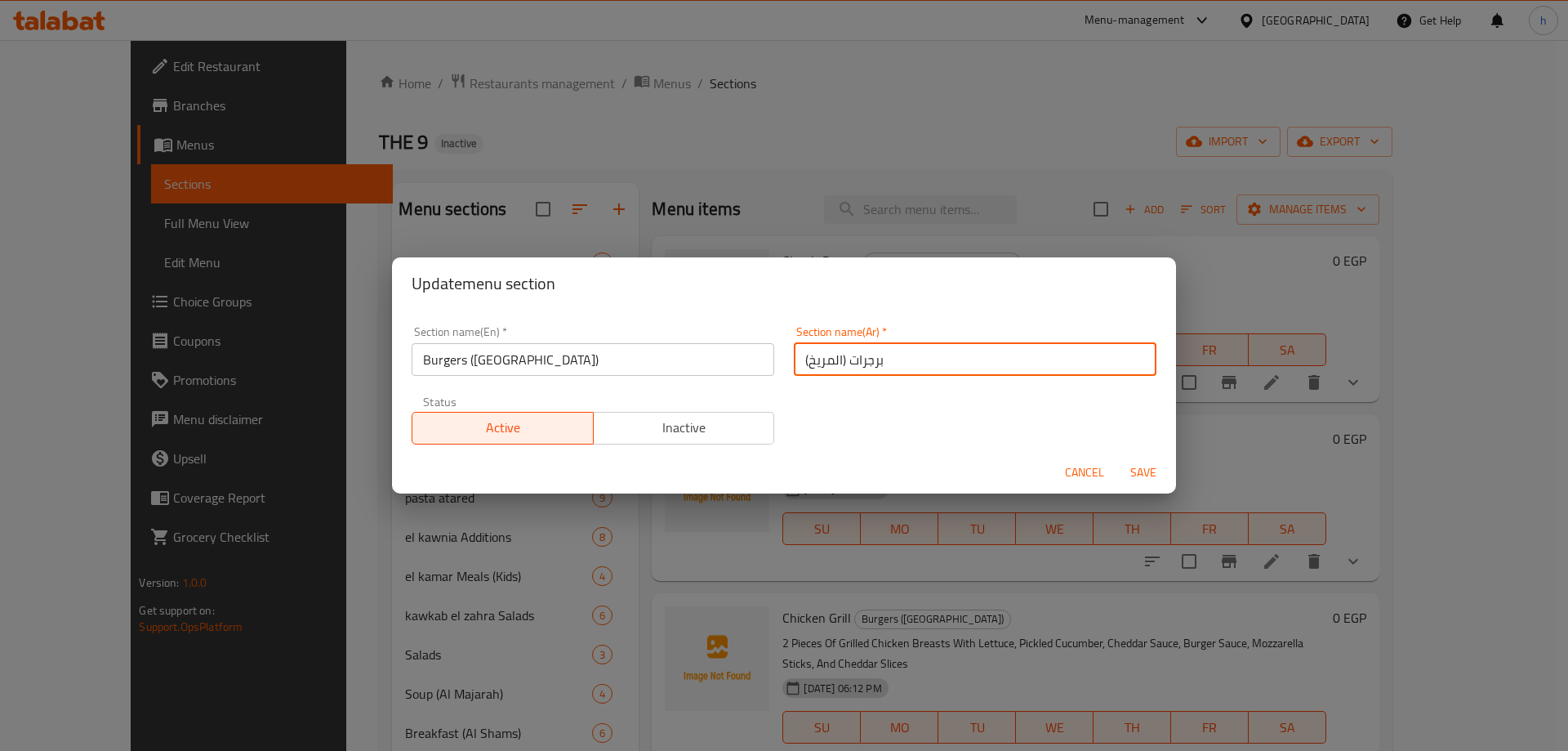
click at [828, 365] on input "برجرات (المريخ)" at bounding box center [974, 359] width 362 height 32
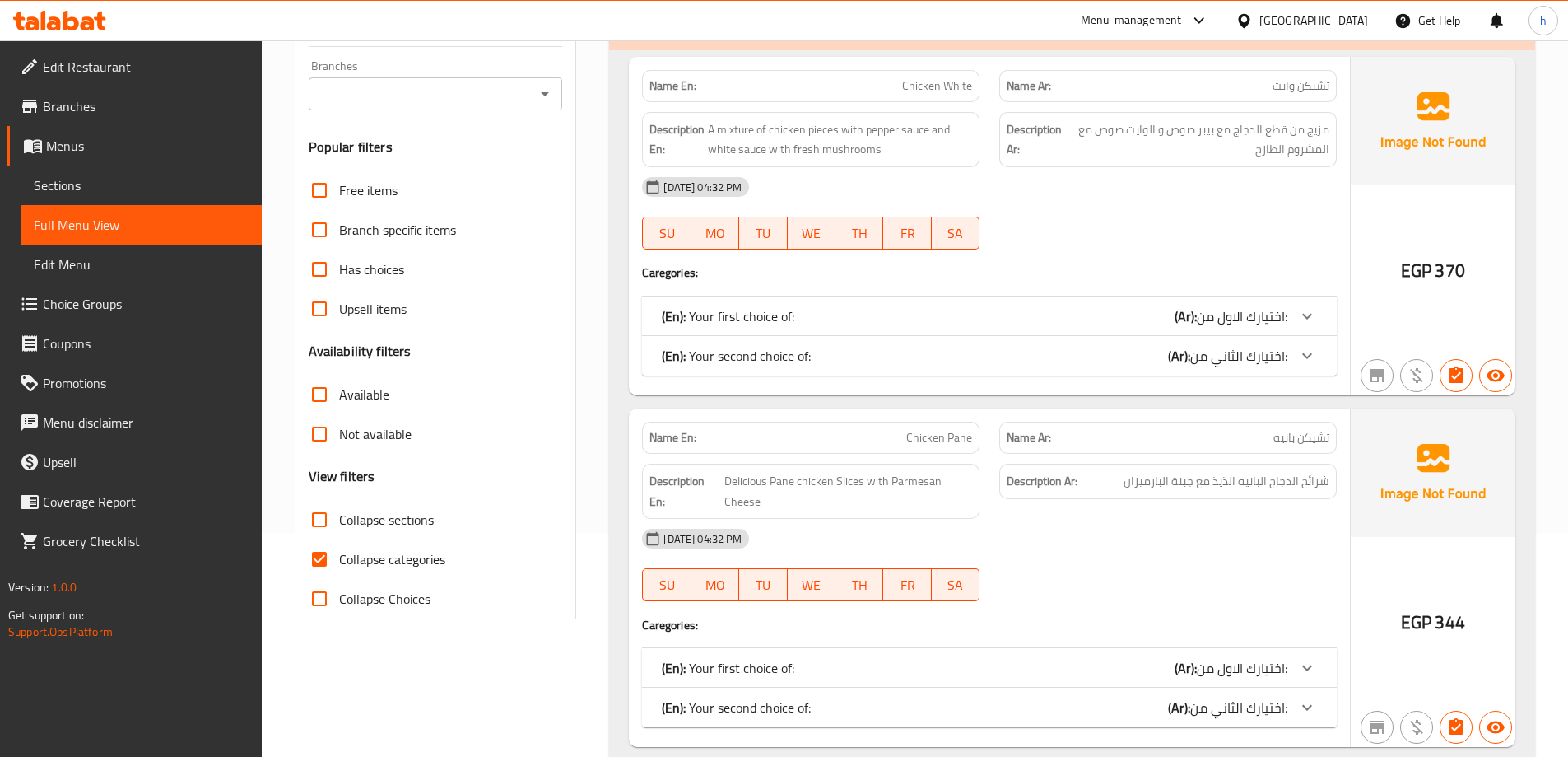
scroll to position [247, 0]
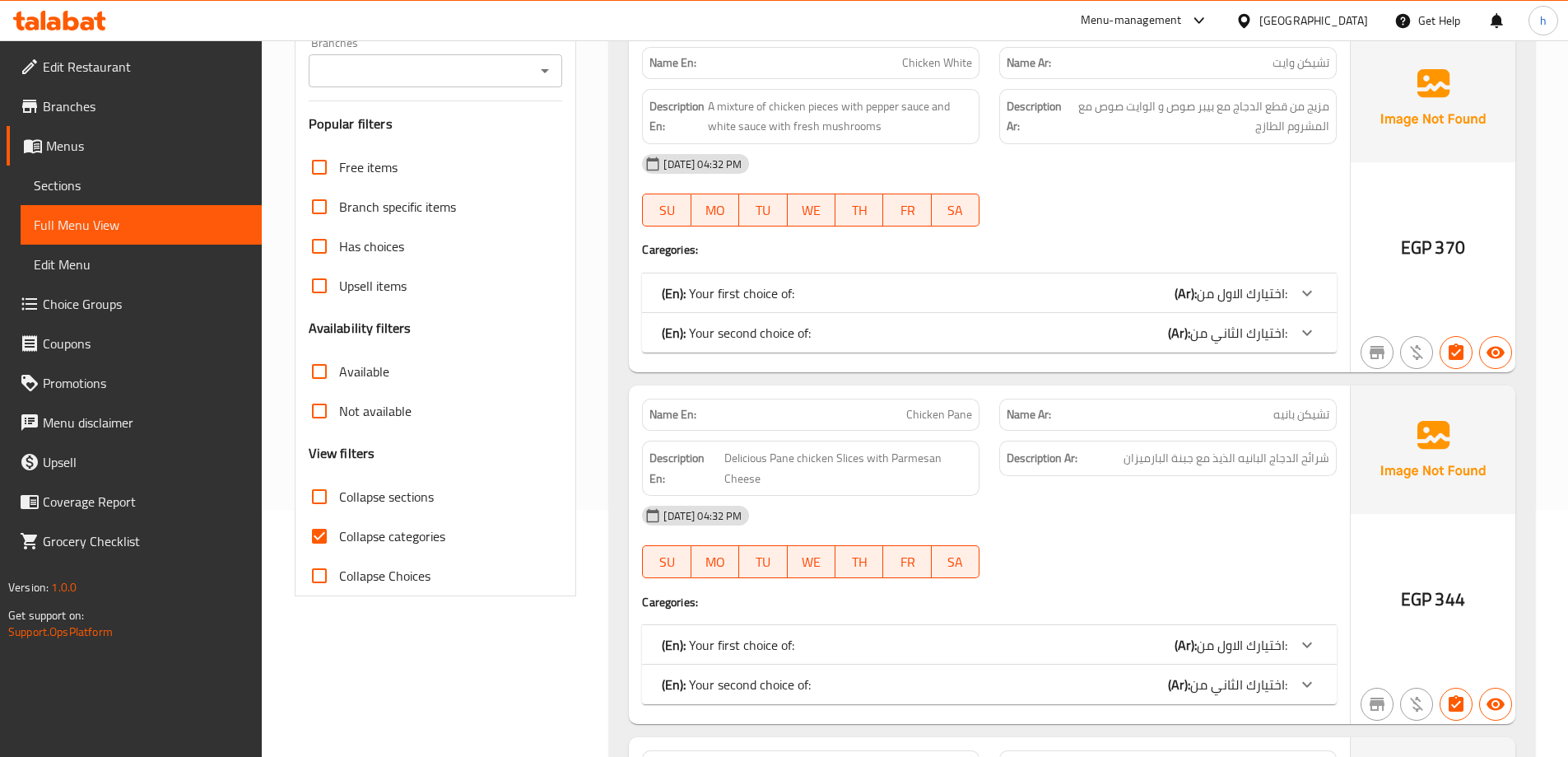
click at [330, 539] on input "Collapse categories" at bounding box center [319, 536] width 39 height 39
checkbox input "false"
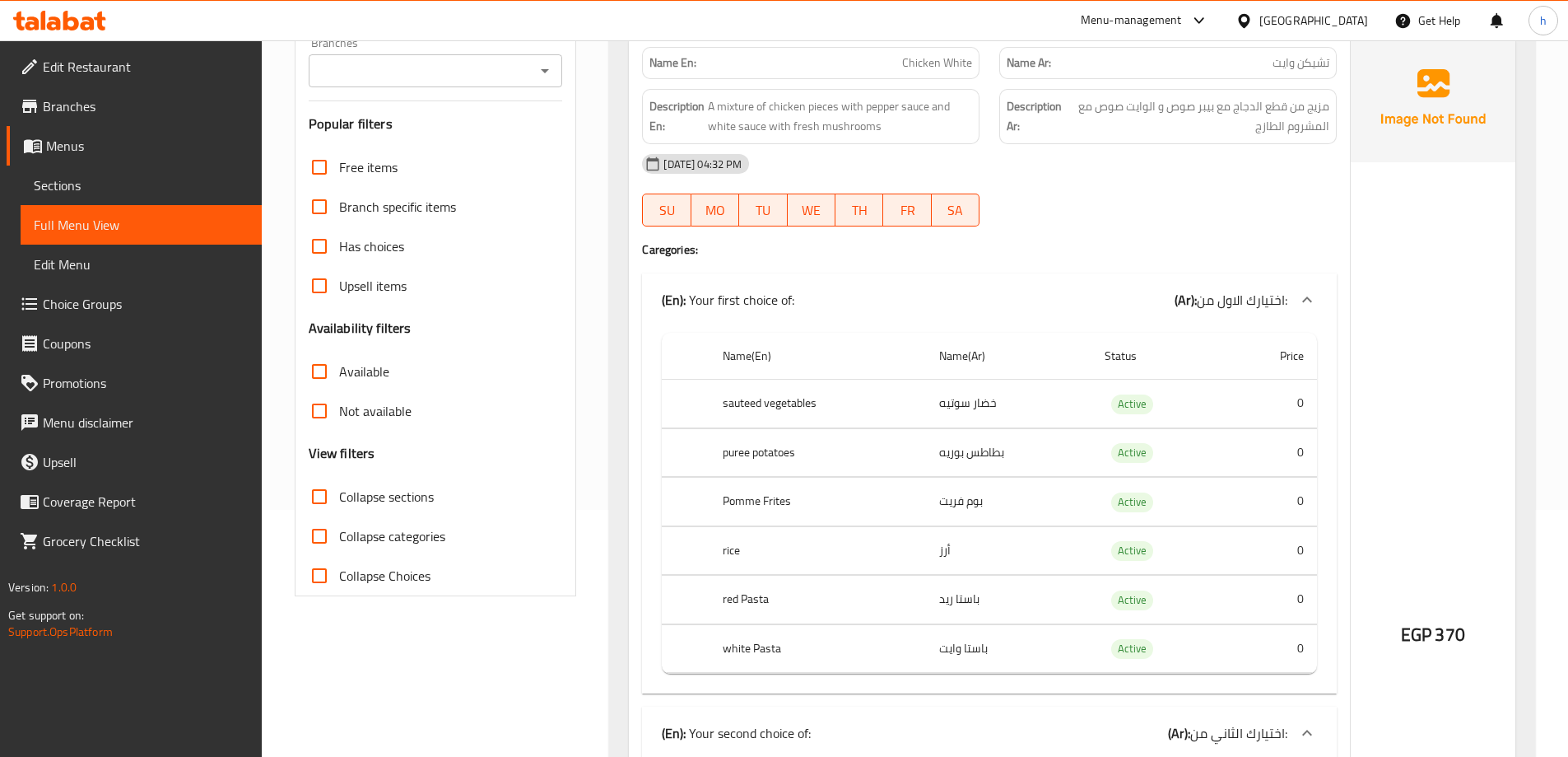
click at [317, 501] on input "Collapse sections" at bounding box center [319, 495] width 39 height 39
checkbox input "true"
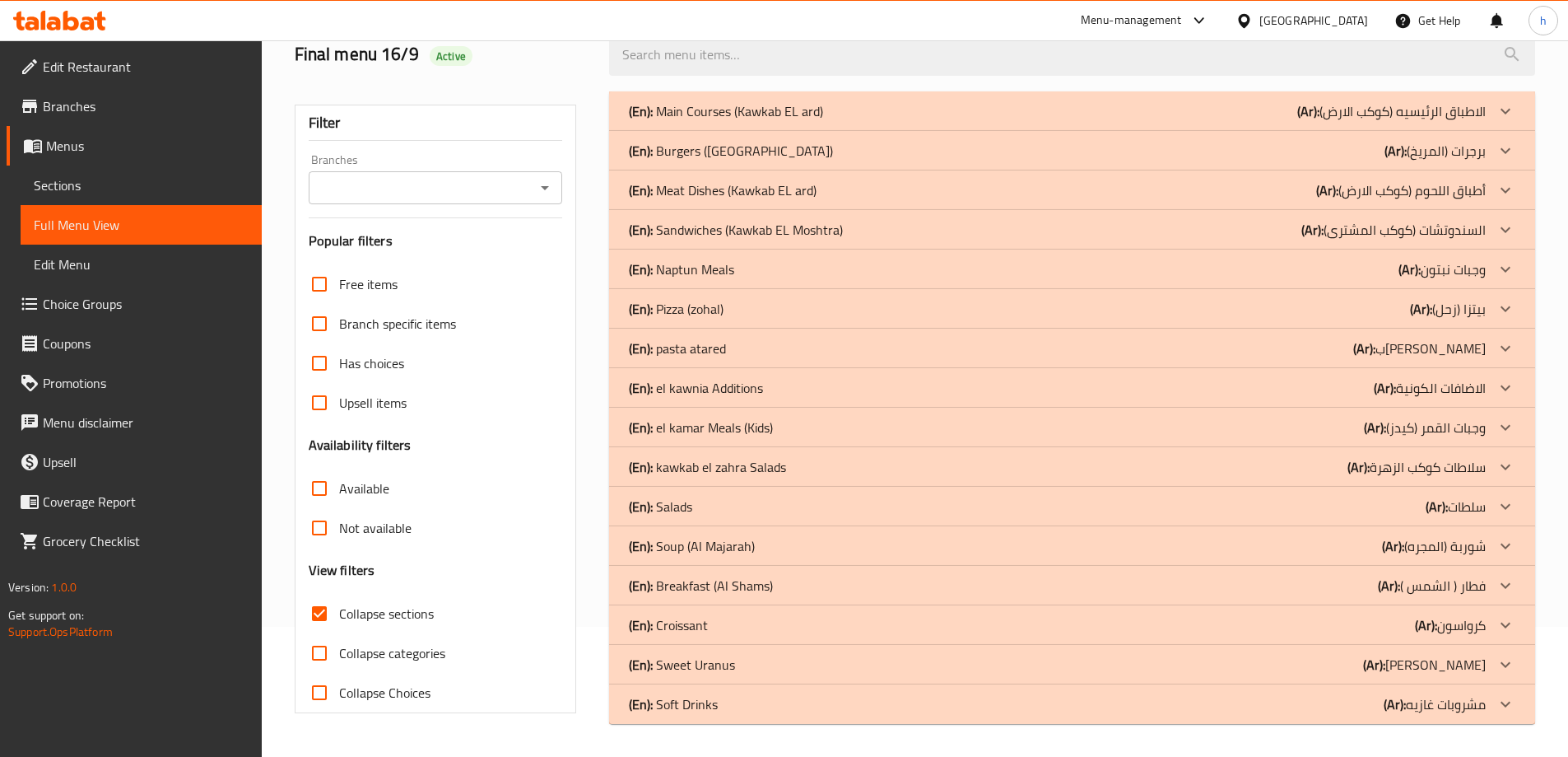
scroll to position [130, 0]
click at [1498, 146] on icon at bounding box center [1505, 150] width 20 height 20
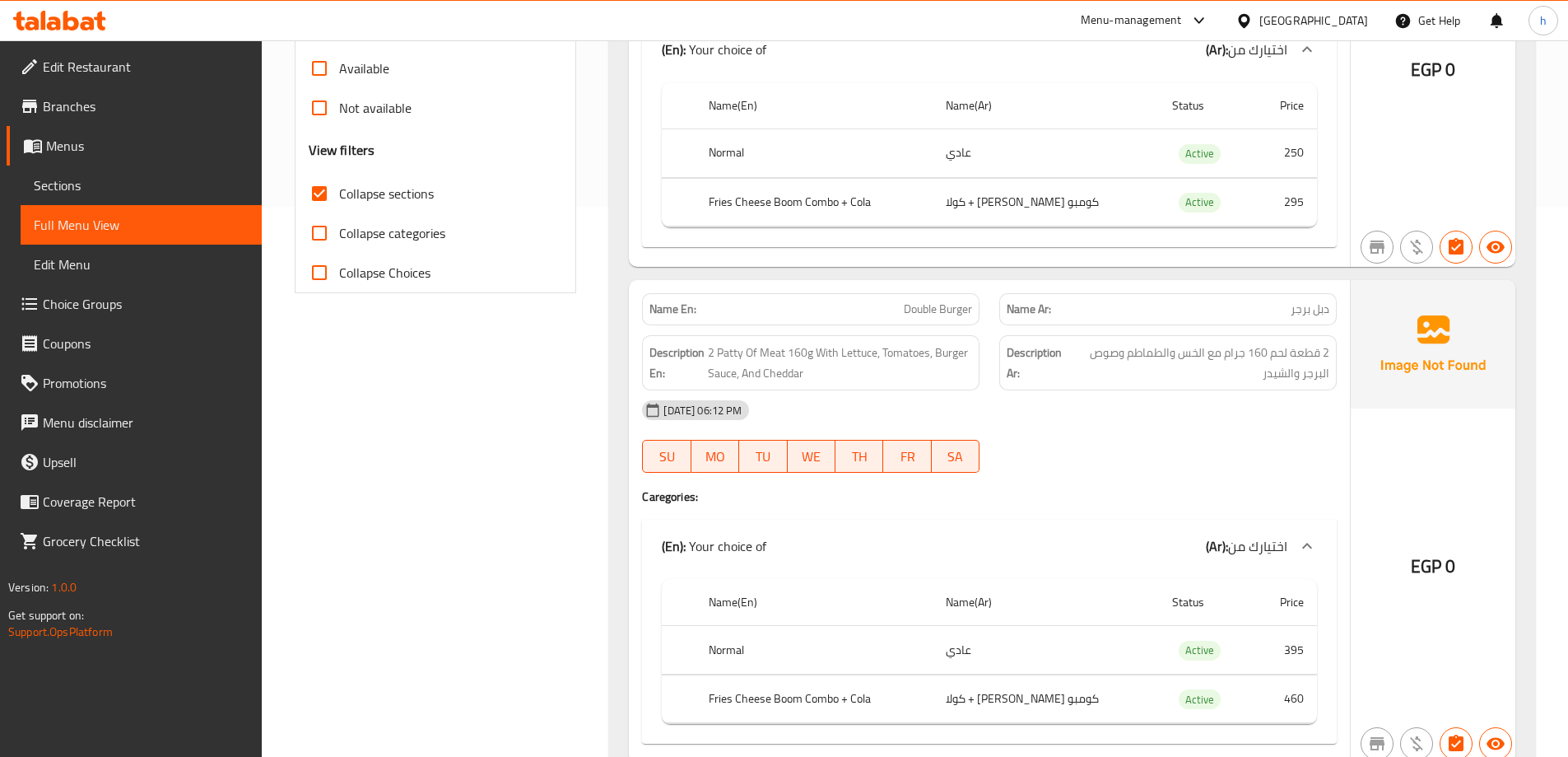
scroll to position [541, 0]
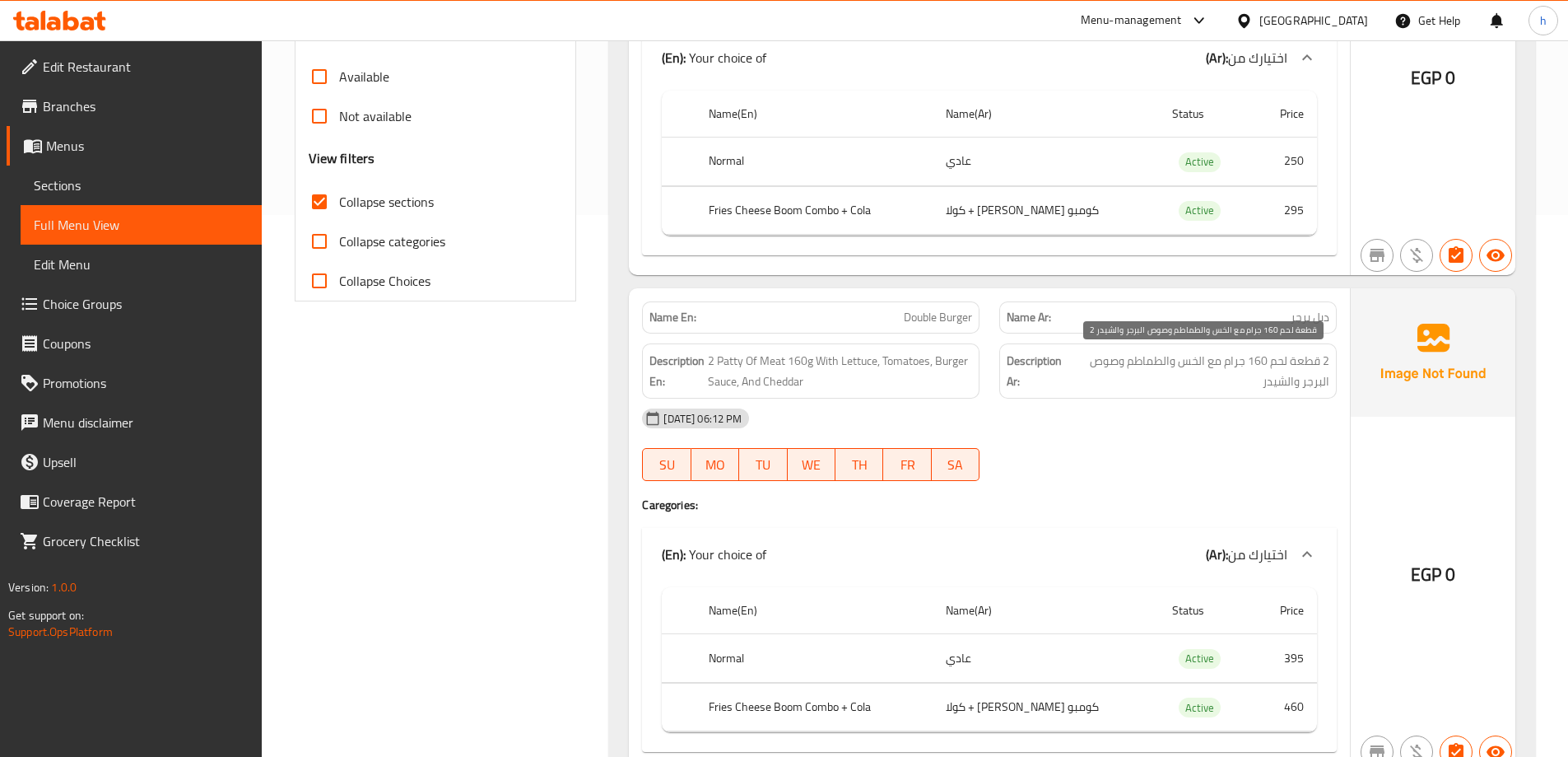
click at [1277, 362] on span "2 قطعة لحم 160 جرام مع الخس والطماطم وصوص البرجر والشيدر" at bounding box center [1199, 371] width 260 height 40
copy span "لحم"
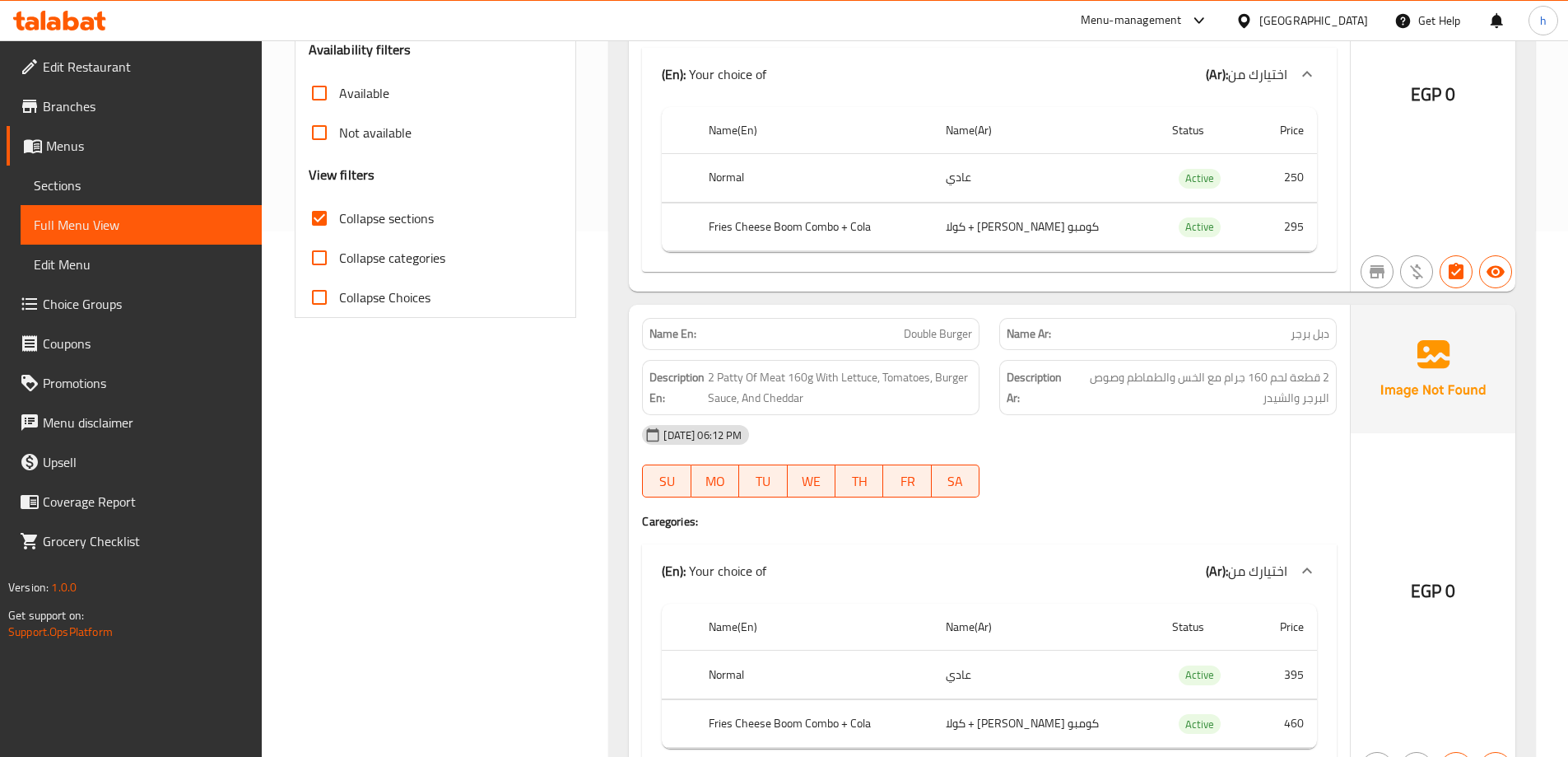
scroll to position [28, 0]
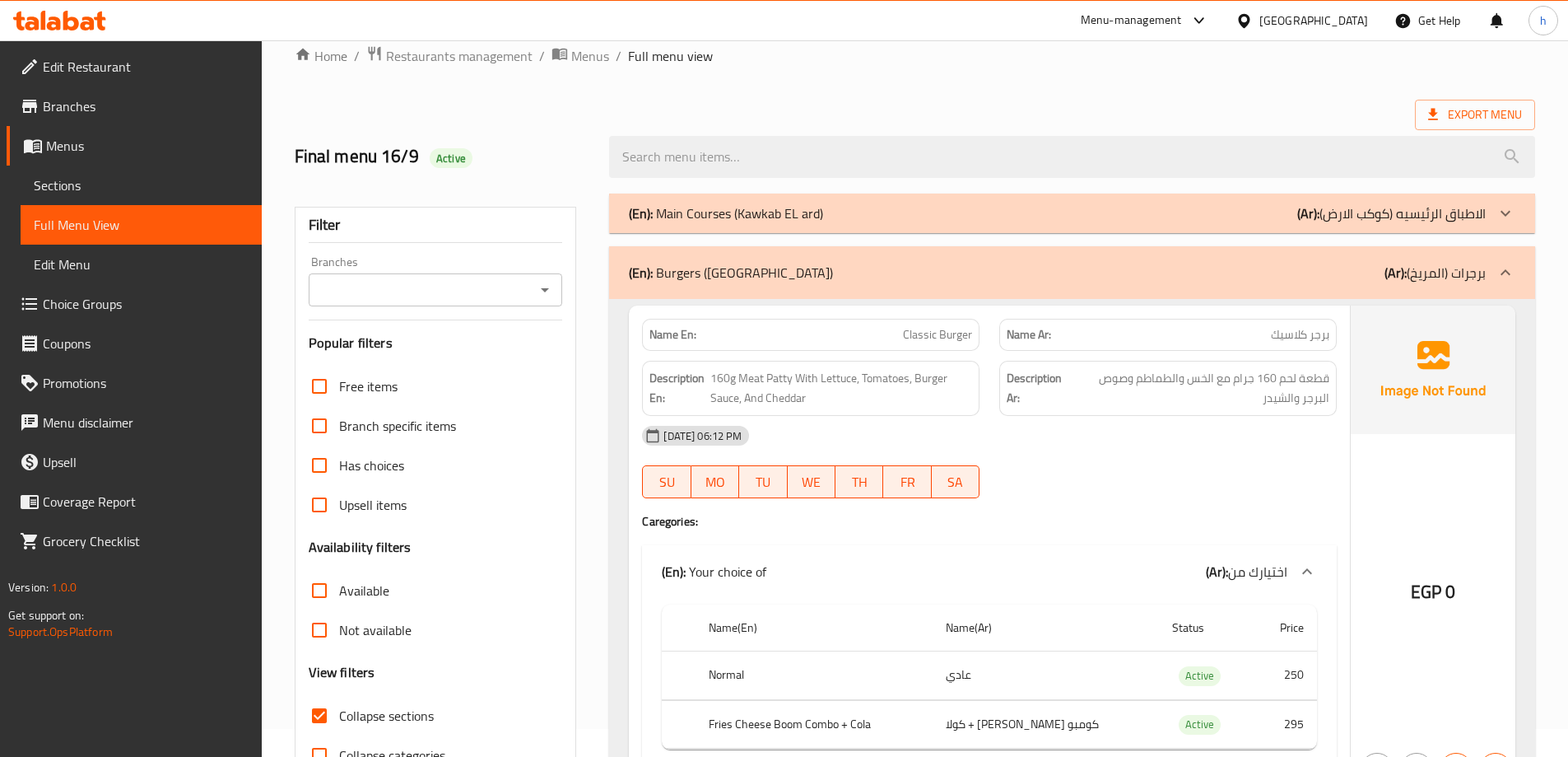
click at [1140, 61] on ol "Home / Restaurants management / Menus / Full menu view" at bounding box center [915, 56] width 1240 height 21
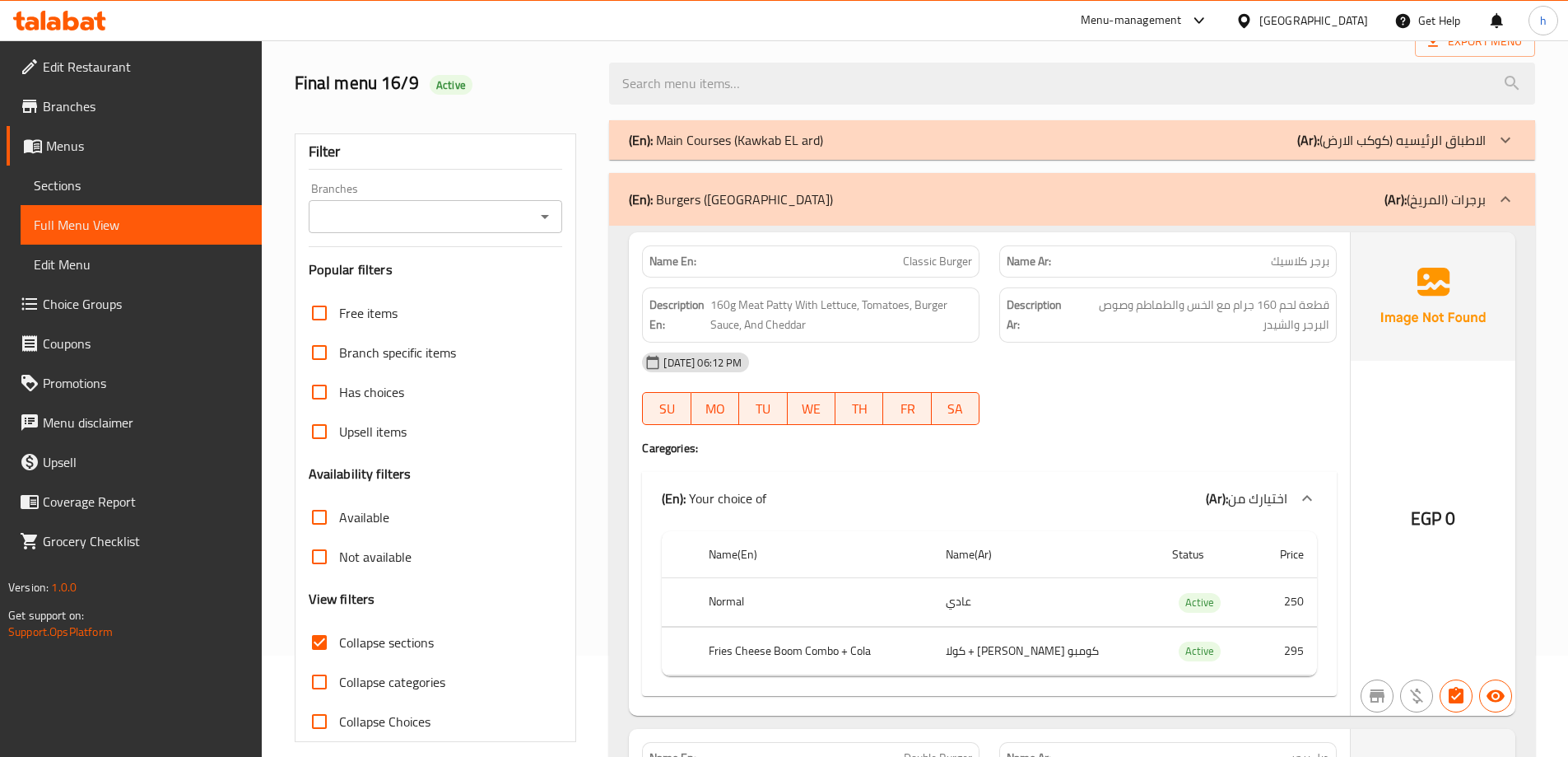
scroll to position [0, 0]
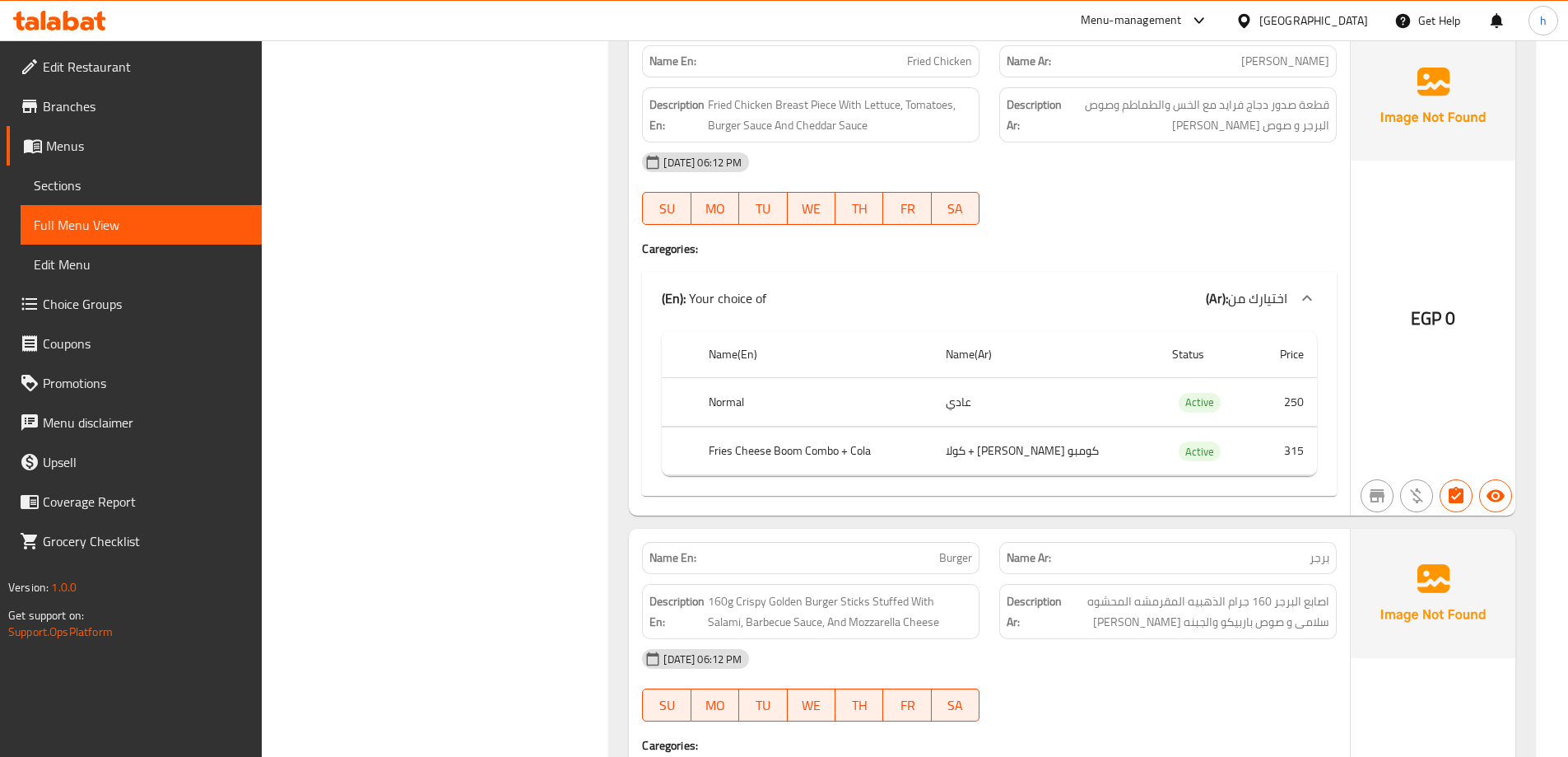
scroll to position [1976, 0]
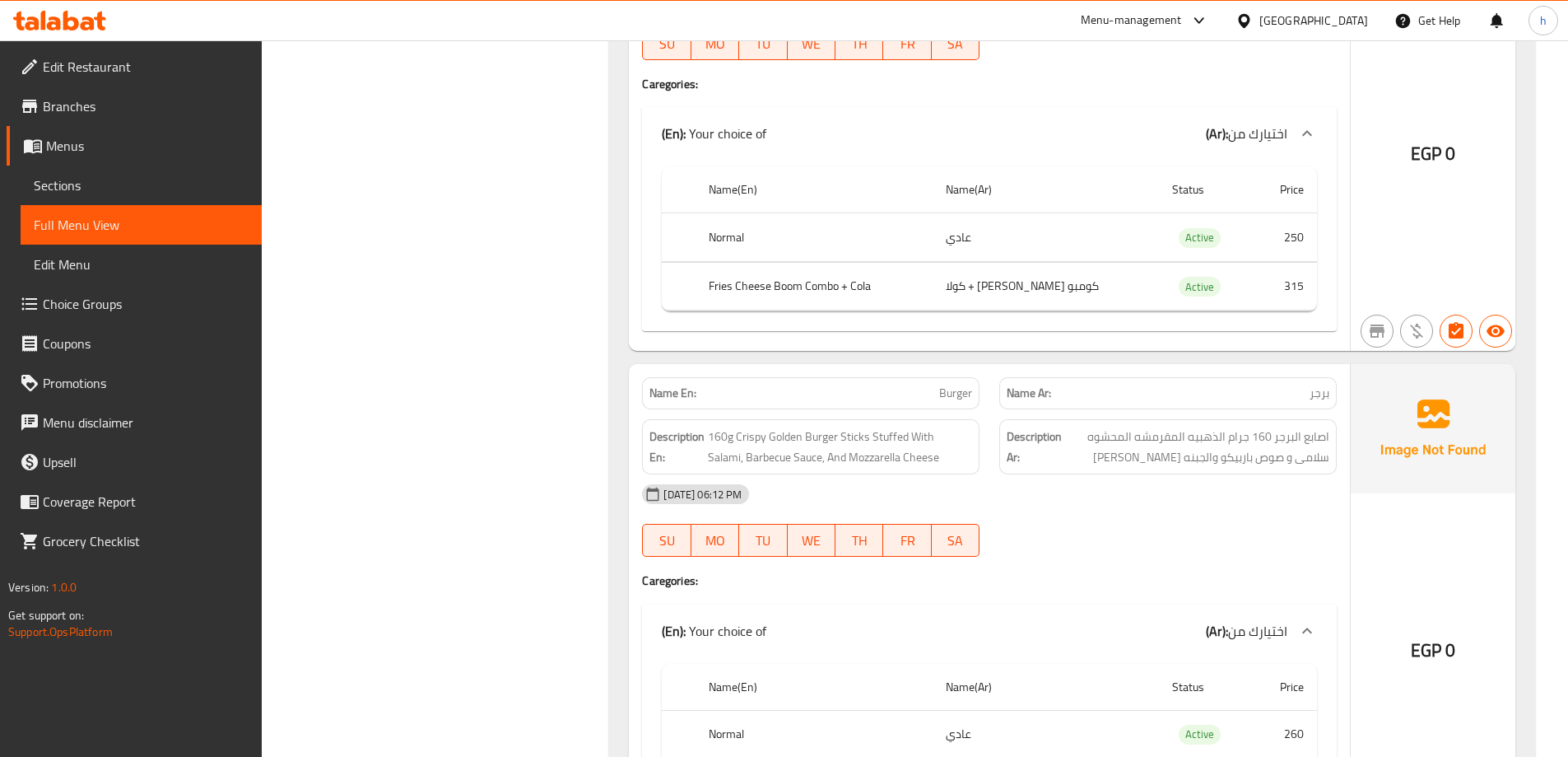
click at [956, 401] on span "Burger" at bounding box center [955, 393] width 33 height 17
copy span "Burger"
click at [424, 146] on div "Filter Branches Branches Popular filters Free items Branch specific items Has c…" at bounding box center [442, 622] width 315 height 4772
drag, startPoint x: 178, startPoint y: 2, endPoint x: 507, endPoint y: 372, distance: 495.1
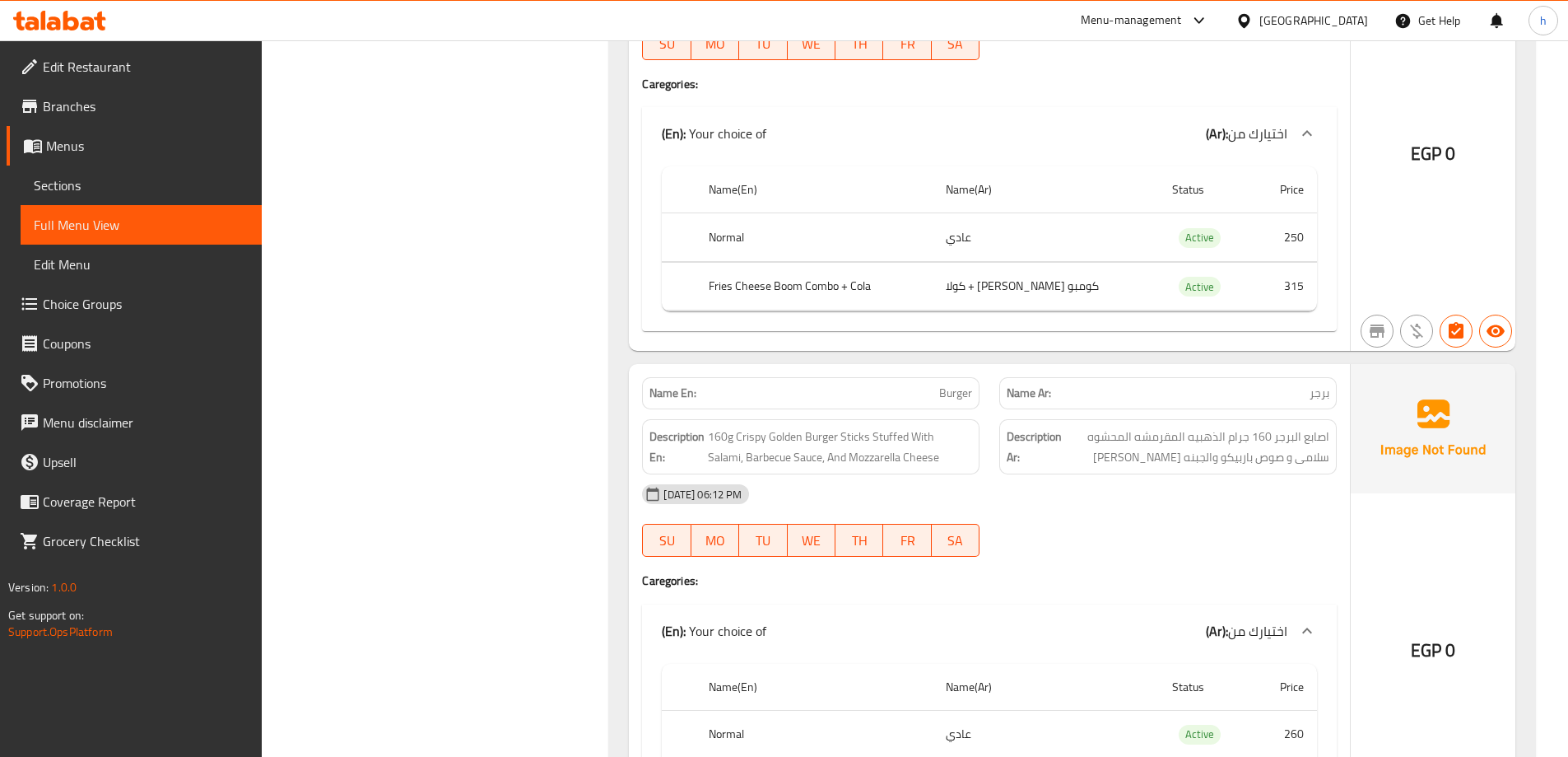
click at [667, 372] on div "Name En: Burger" at bounding box center [810, 393] width 357 height 52
click at [130, 186] on span "Sections" at bounding box center [141, 185] width 215 height 20
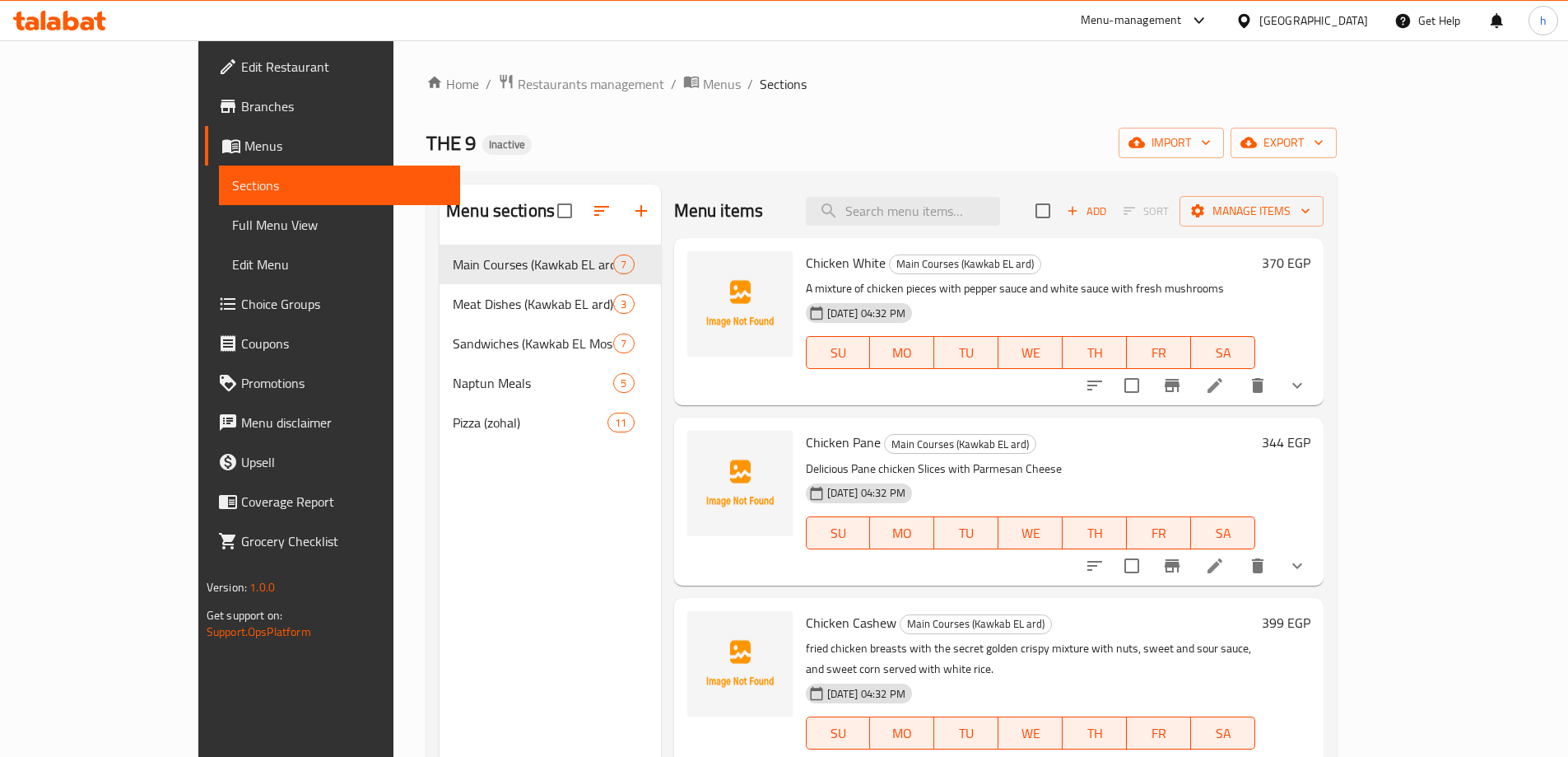
click at [535, 142] on div "THE 9 Inactive import export" at bounding box center [881, 143] width 910 height 31
click at [473, 142] on div "THE 9 Inactive import export" at bounding box center [881, 143] width 910 height 31
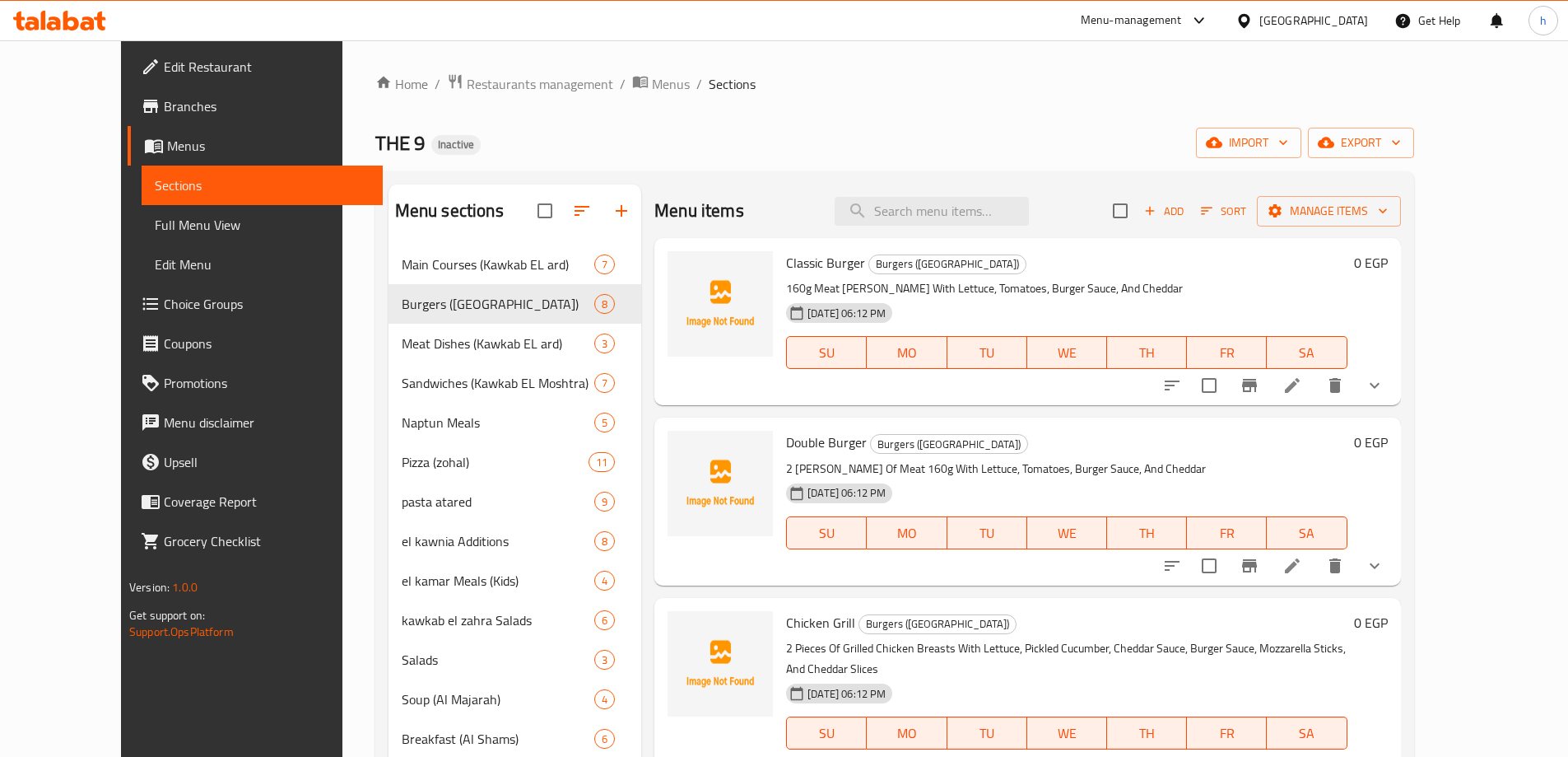
click at [734, 144] on div "THE 9 Inactive import export" at bounding box center [895, 143] width 1038 height 31
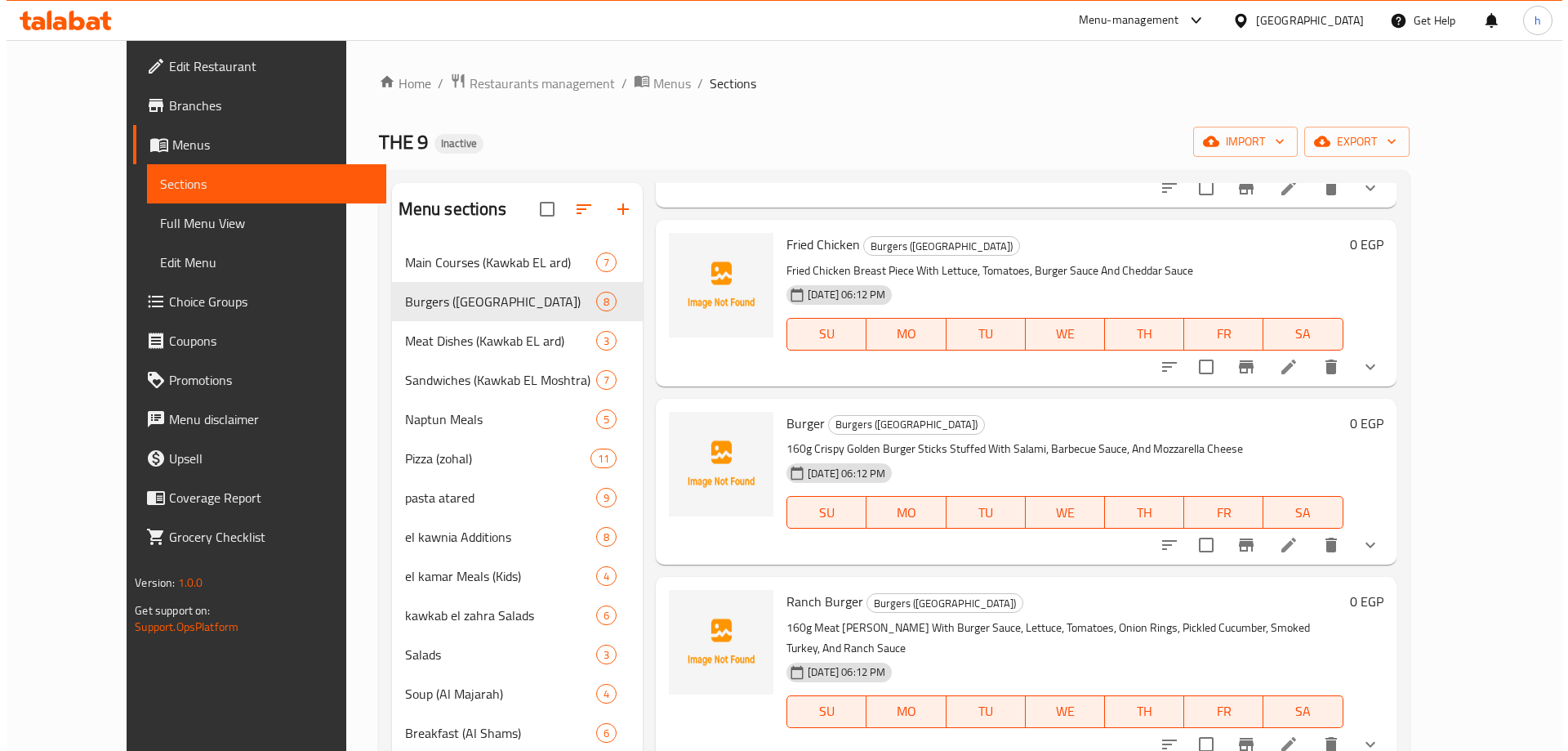
scroll to position [735, 0]
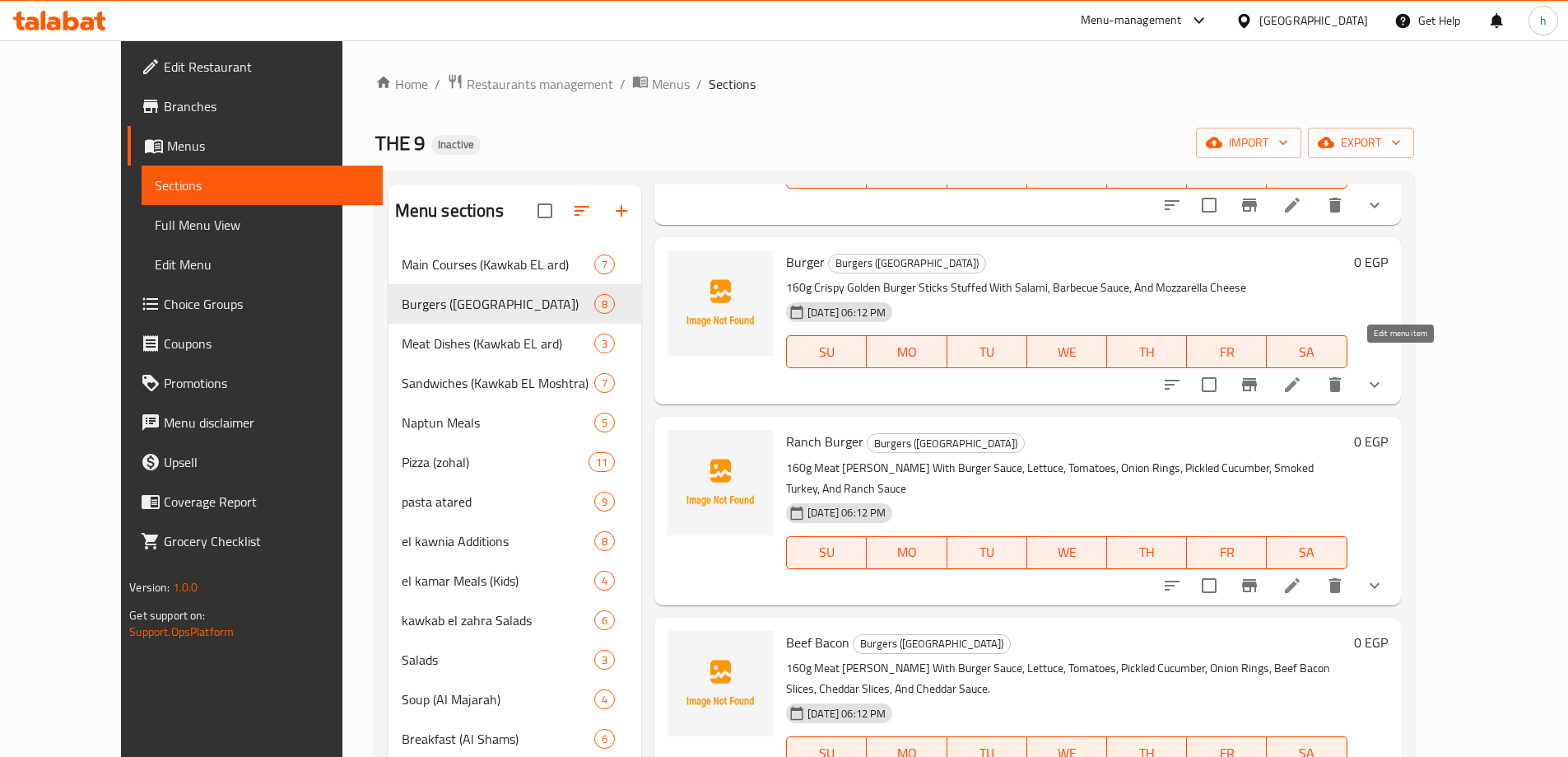
click at [1302, 375] on icon at bounding box center [1292, 384] width 20 height 20
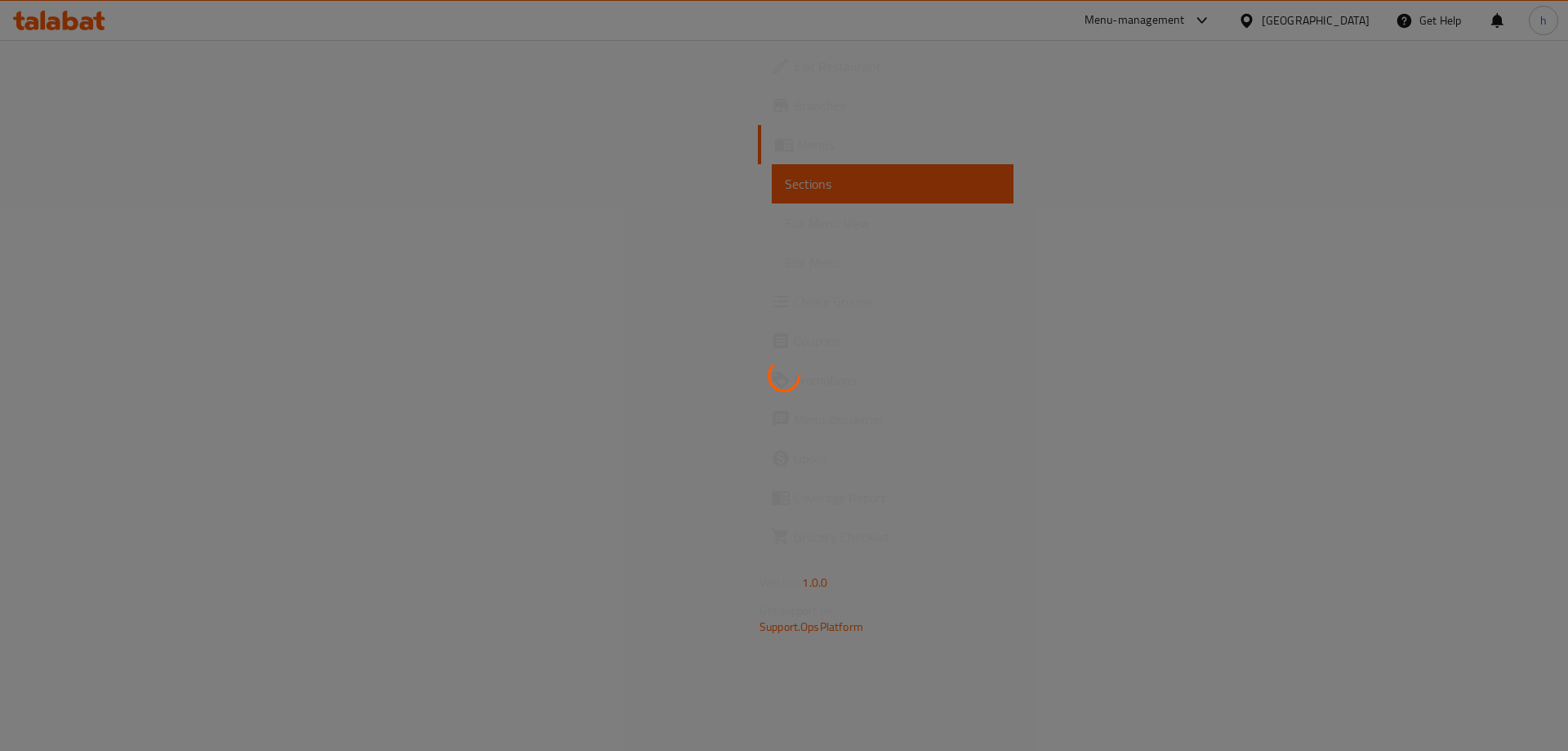
click at [981, 288] on div at bounding box center [784, 376] width 1568 height 751
click at [963, 281] on div at bounding box center [784, 376] width 1568 height 751
drag, startPoint x: 388, startPoint y: 105, endPoint x: 316, endPoint y: 94, distance: 72.8
click at [388, 105] on div at bounding box center [784, 376] width 1568 height 751
click at [453, 67] on div at bounding box center [784, 376] width 1568 height 751
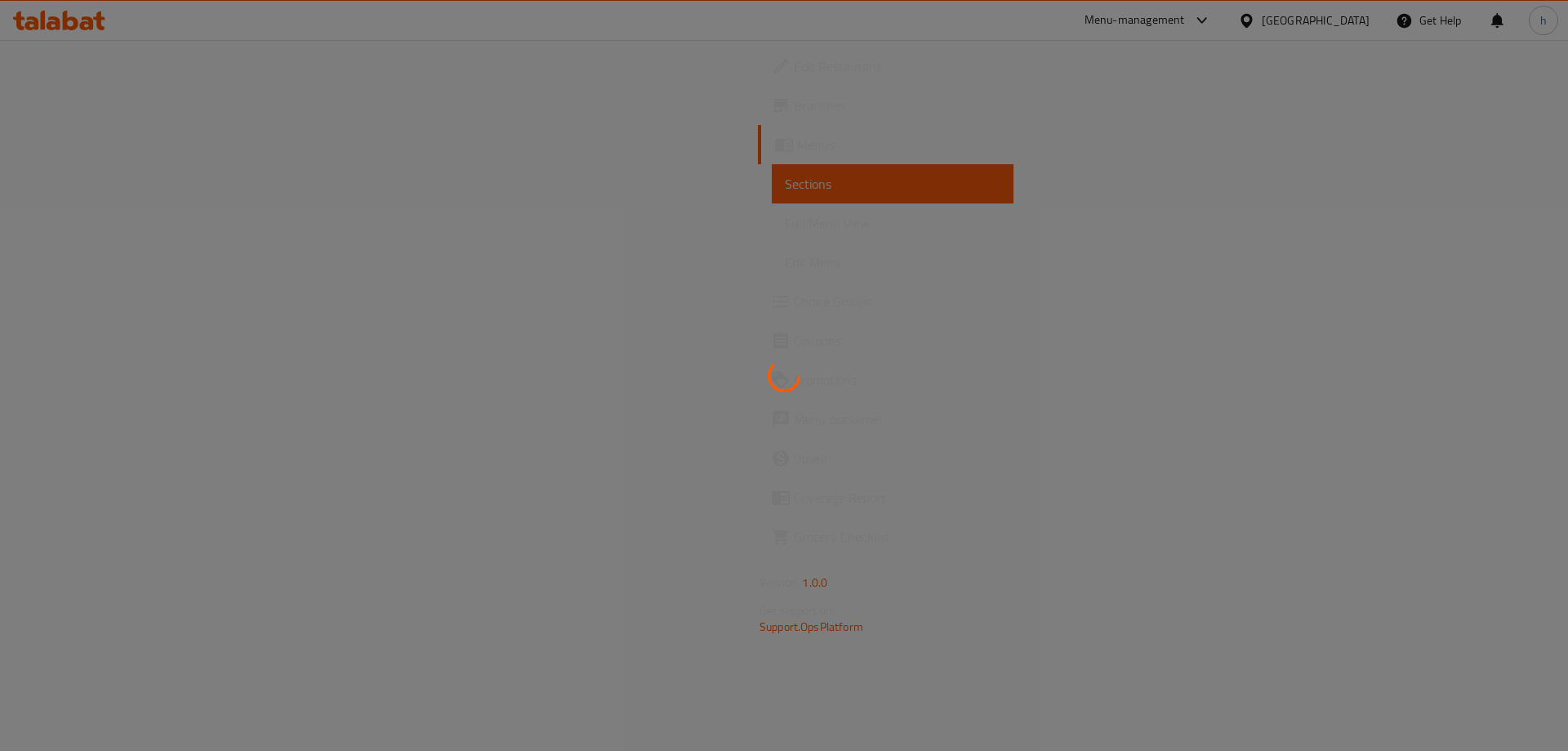
click at [456, 67] on div at bounding box center [784, 376] width 1568 height 751
